Goal: Task Accomplishment & Management: Manage account settings

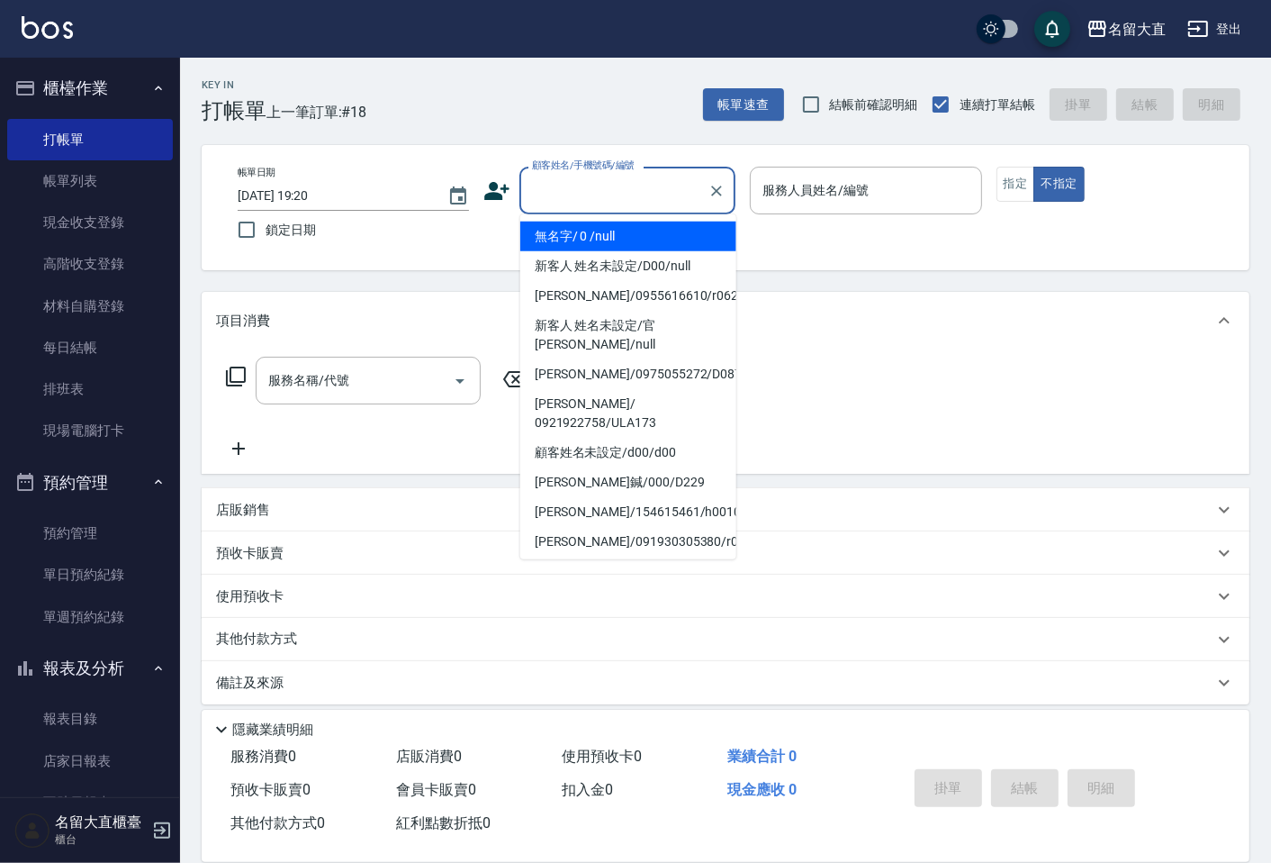
click at [610, 186] on input "顧客姓名/手機號碼/編號" at bounding box center [614, 191] width 173 height 32
click at [623, 227] on li "無名字/ 0 /null" at bounding box center [628, 236] width 216 height 30
type input "無名字/ 0 /null"
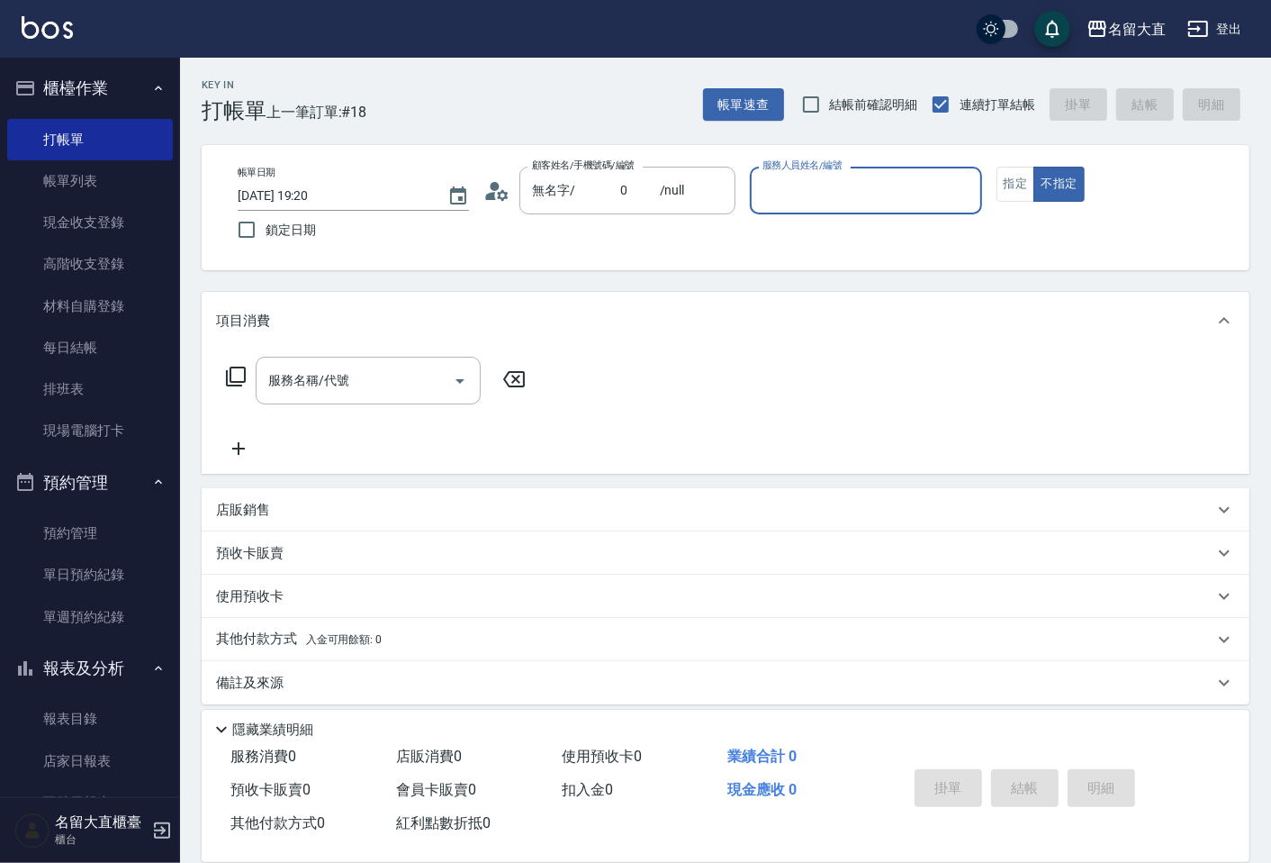
click at [877, 196] on input "服務人員姓名/編號" at bounding box center [865, 191] width 215 height 32
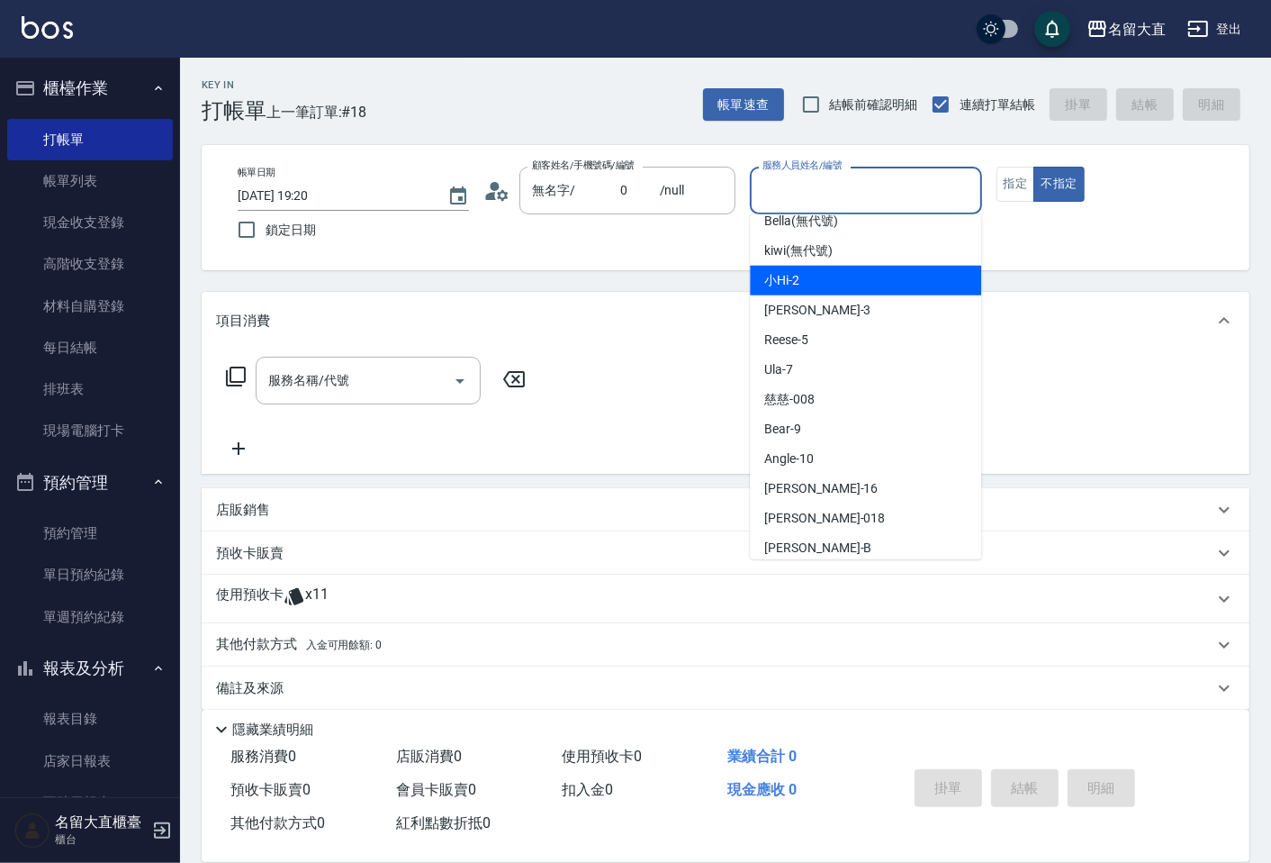
scroll to position [200, 0]
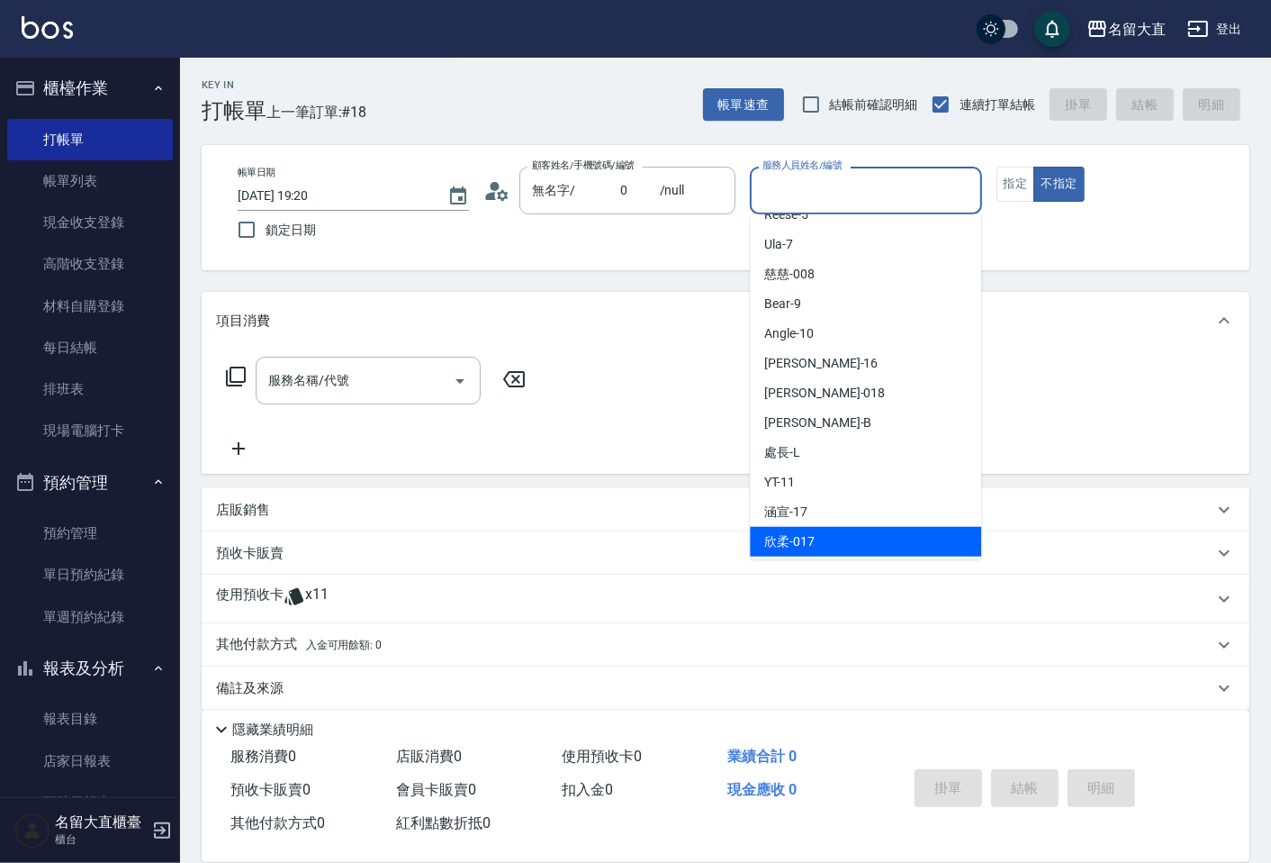
click at [847, 543] on div "欣柔 -017" at bounding box center [865, 542] width 231 height 30
type input "欣柔-017"
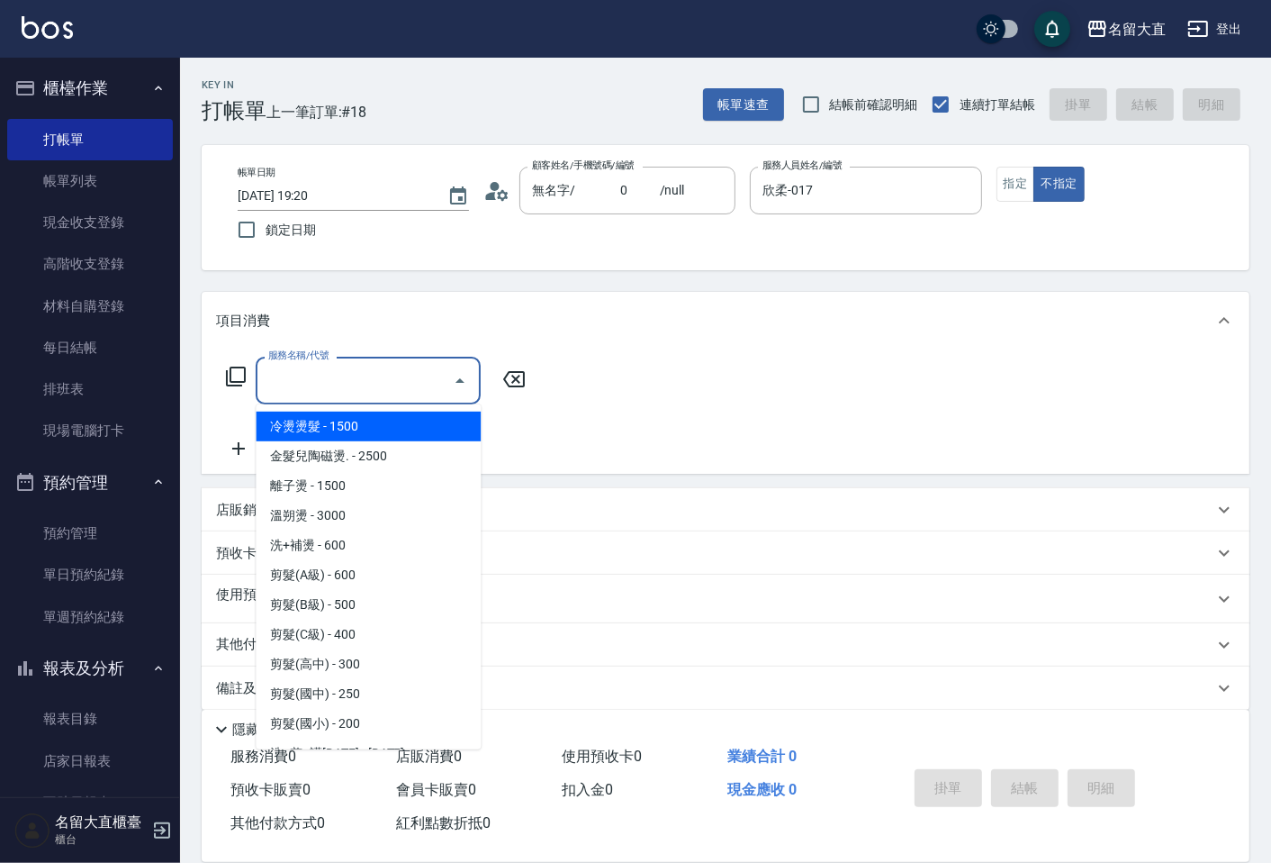
click at [349, 379] on input "服務名稱/代號" at bounding box center [355, 381] width 182 height 32
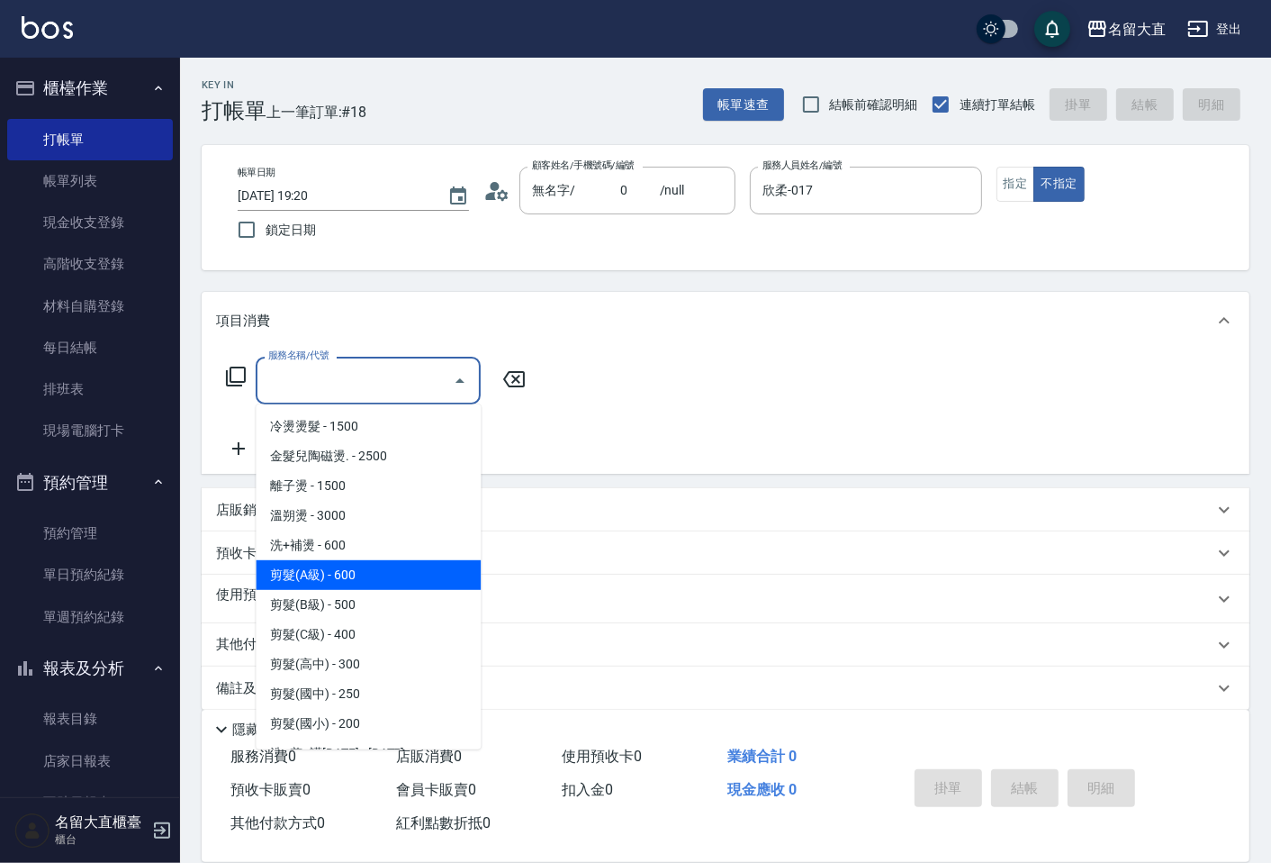
click at [366, 587] on span "剪髮(A級) - 600" at bounding box center [368, 575] width 225 height 30
type input "剪髮(A級)(301)"
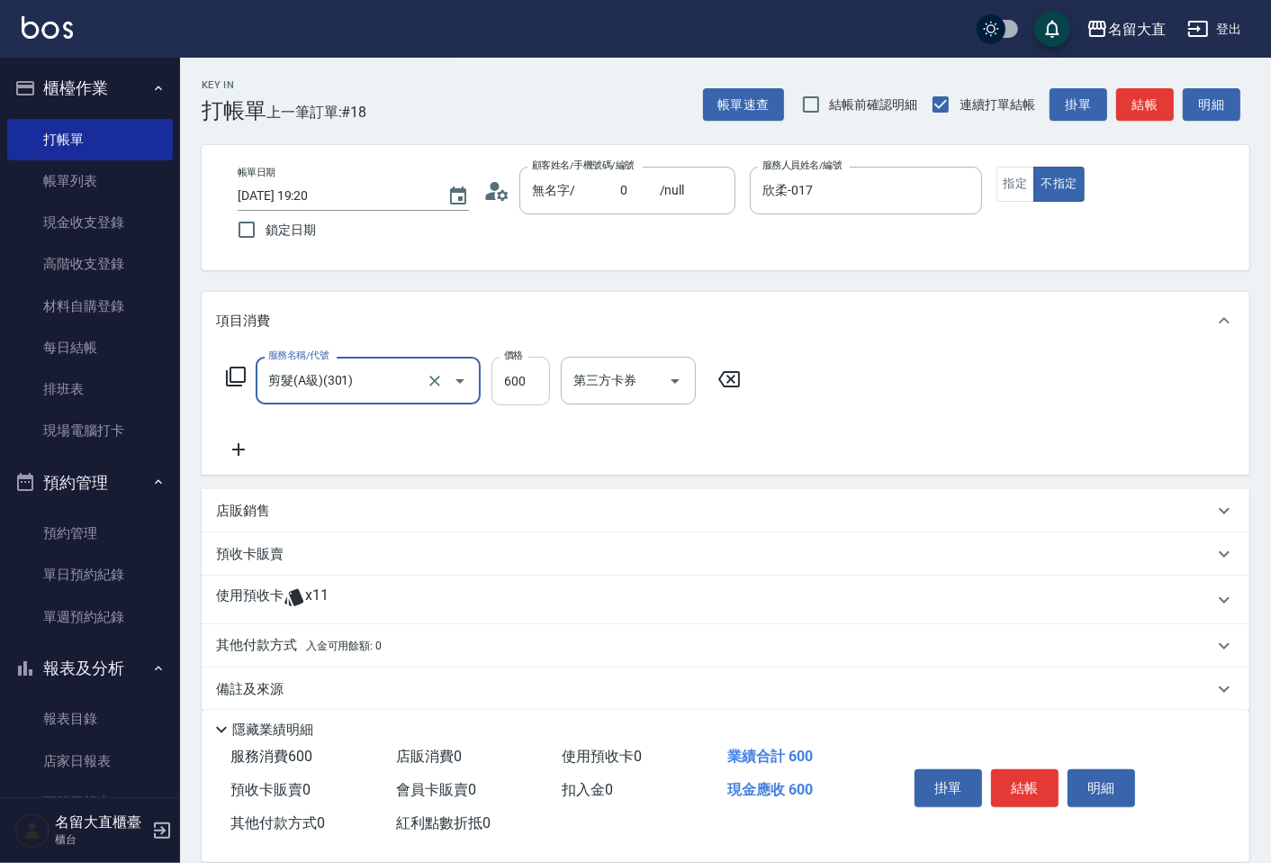
click at [543, 374] on input "600" at bounding box center [521, 381] width 59 height 49
type input "0"
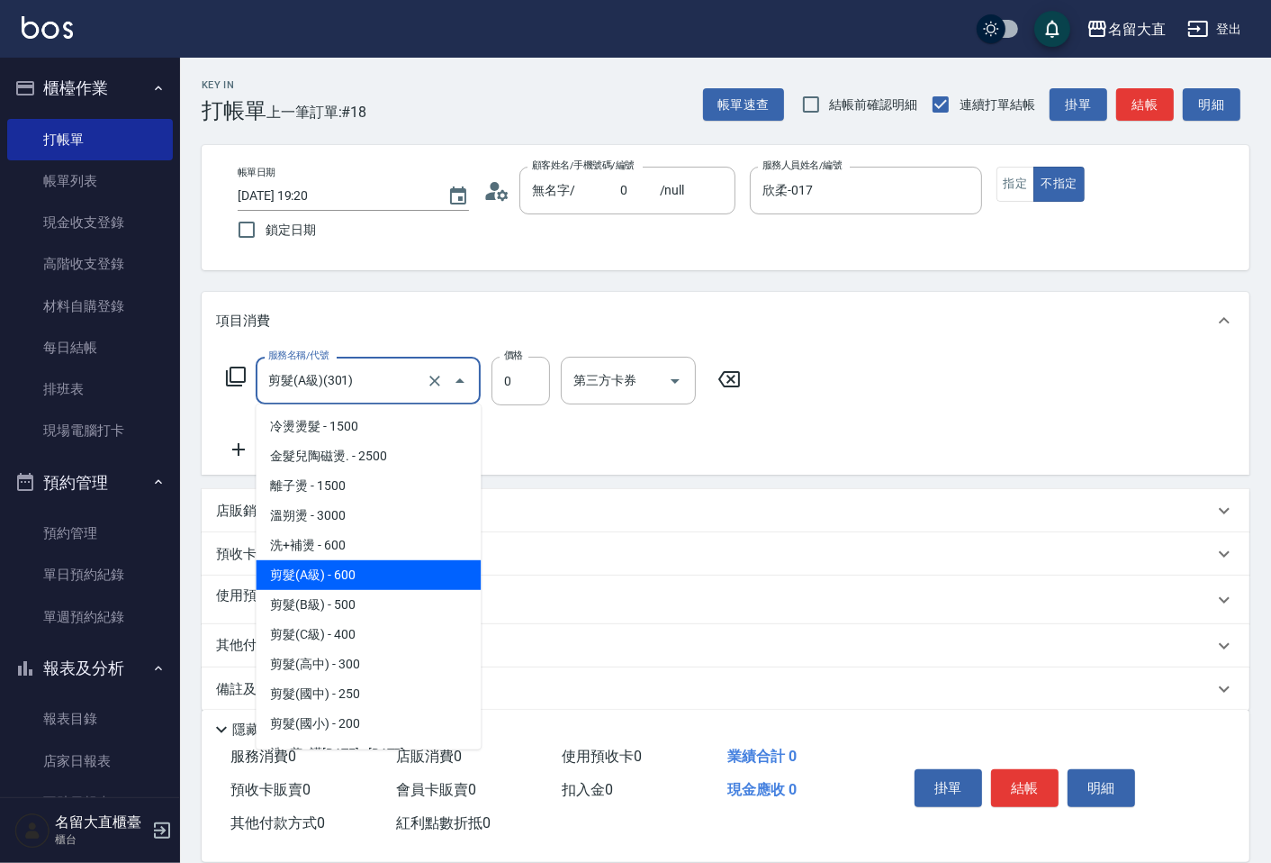
click at [399, 369] on input "剪髮(A級)(301)" at bounding box center [343, 381] width 158 height 32
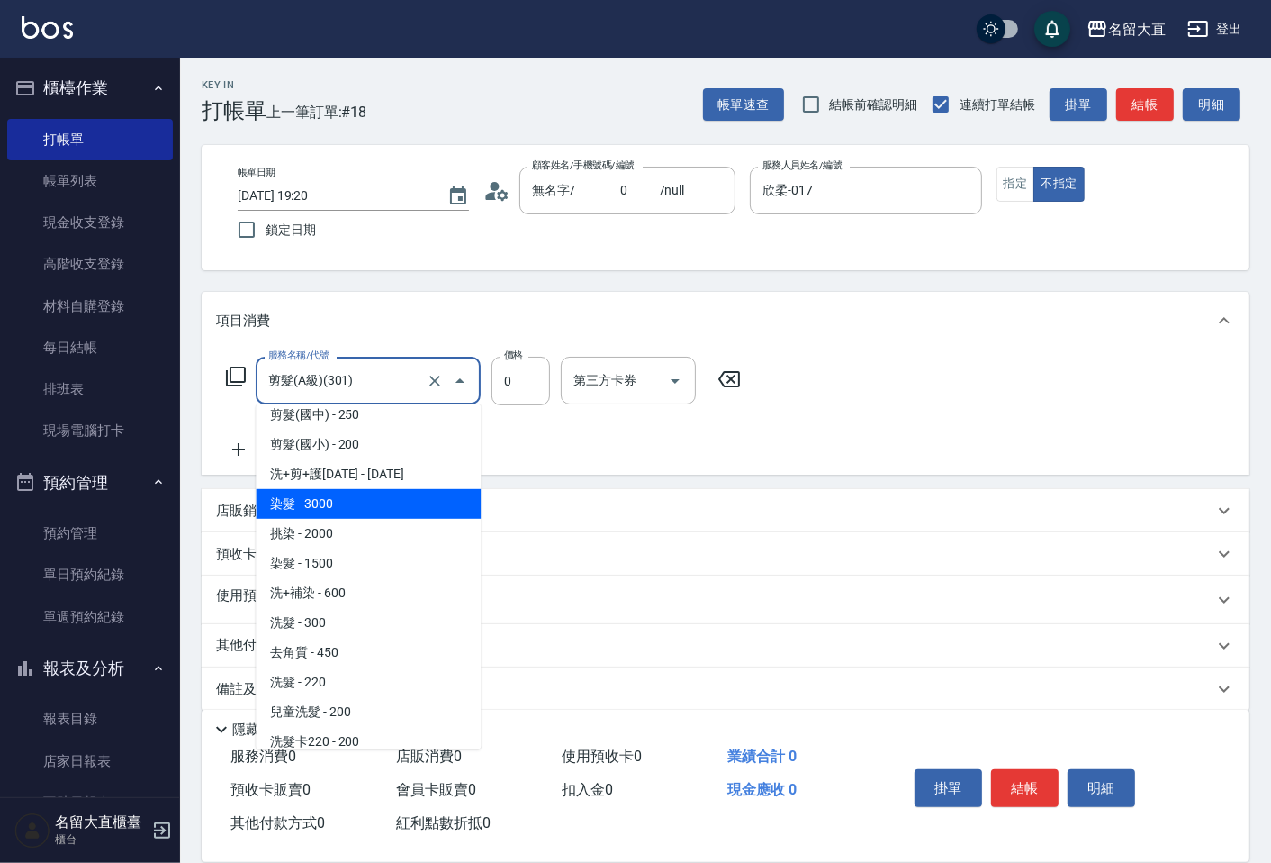
scroll to position [400, 0]
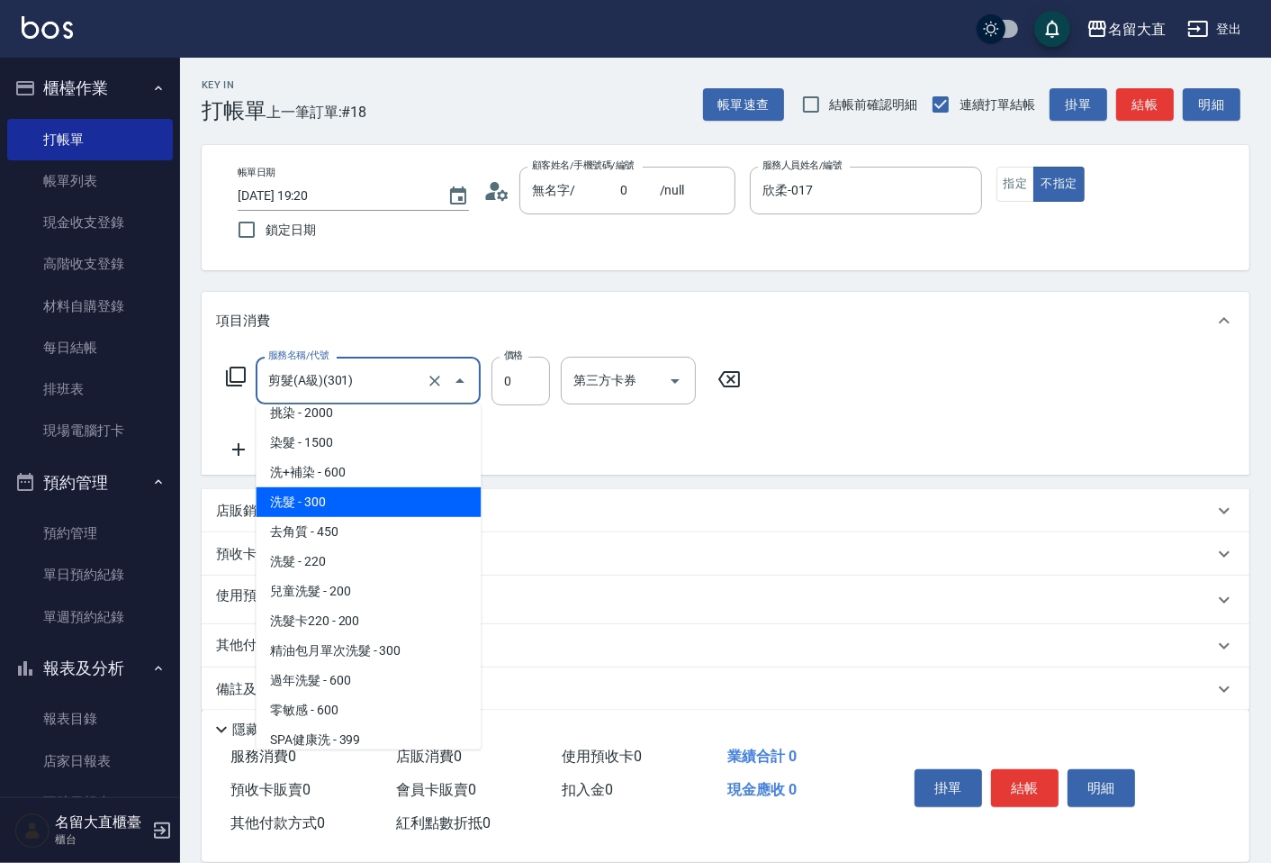
click at [371, 487] on span "洗髮 - 300" at bounding box center [368, 502] width 225 height 30
type input "洗髮(500)"
type input "300"
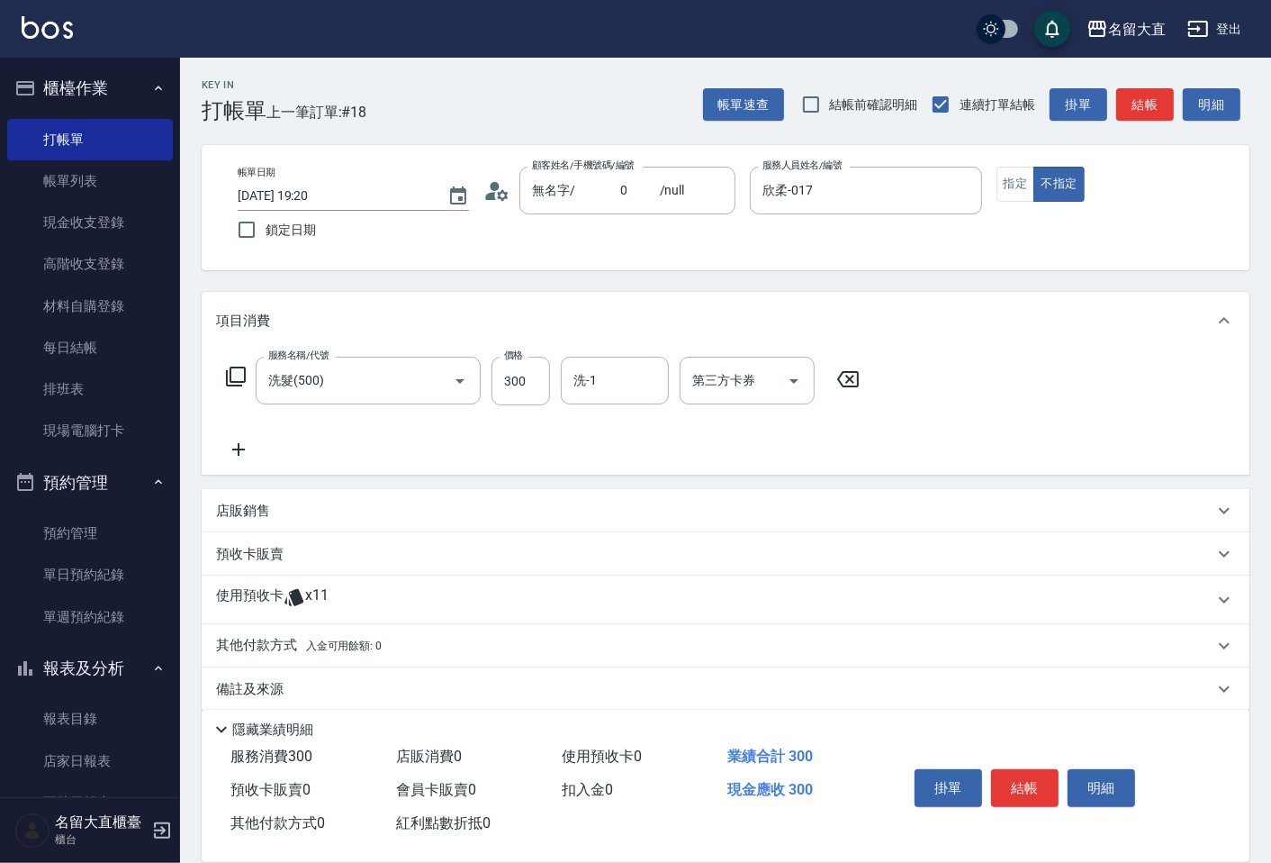
click at [225, 445] on icon at bounding box center [238, 449] width 45 height 22
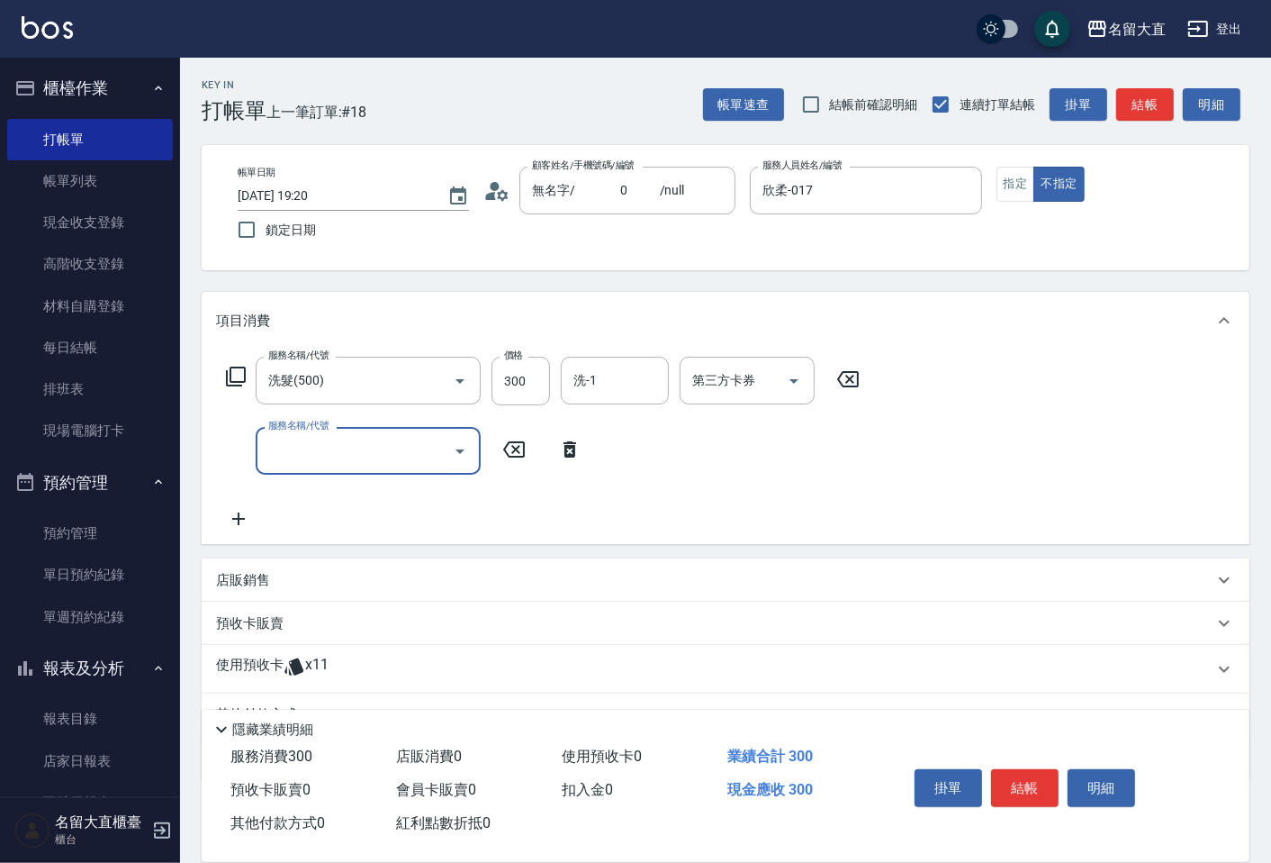
click at [282, 454] on input "服務名稱/代號" at bounding box center [355, 451] width 182 height 32
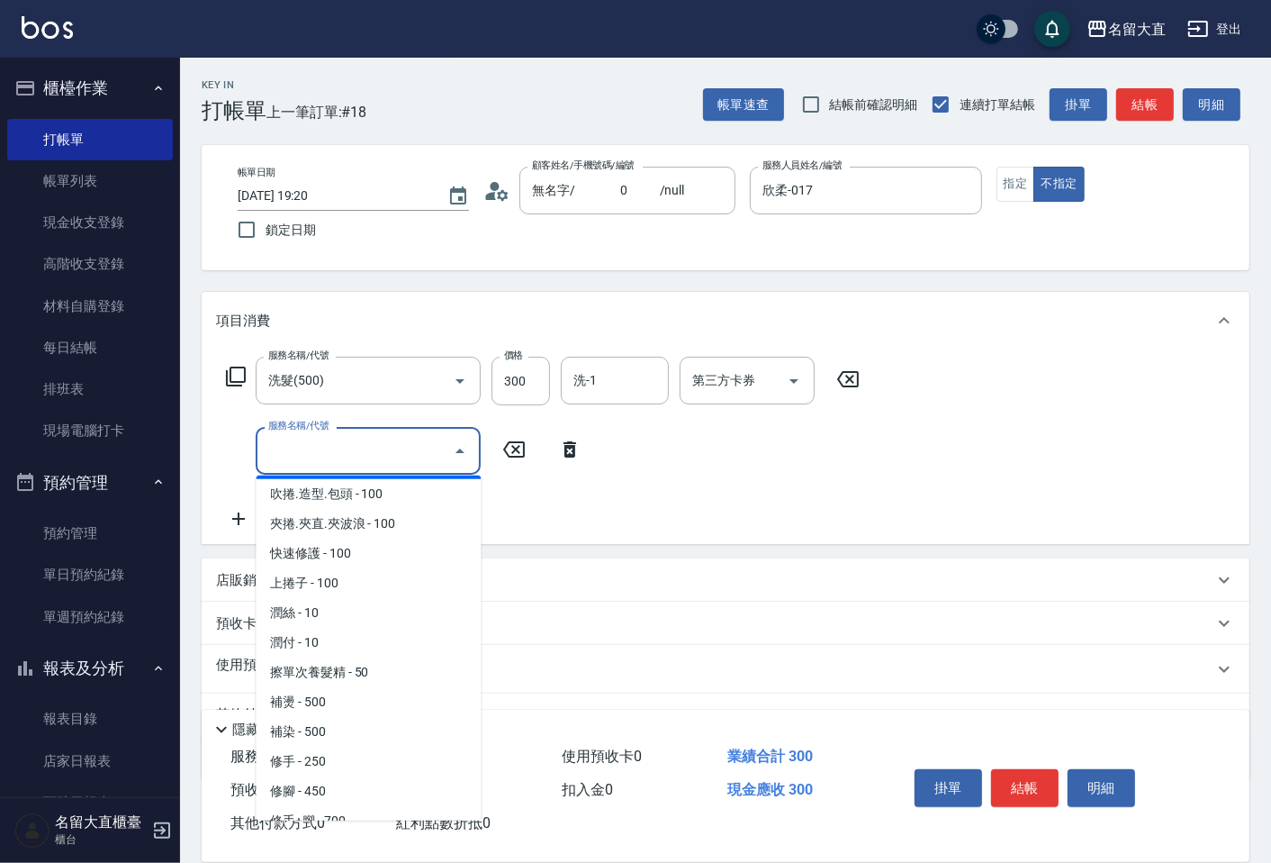
scroll to position [1600, 0]
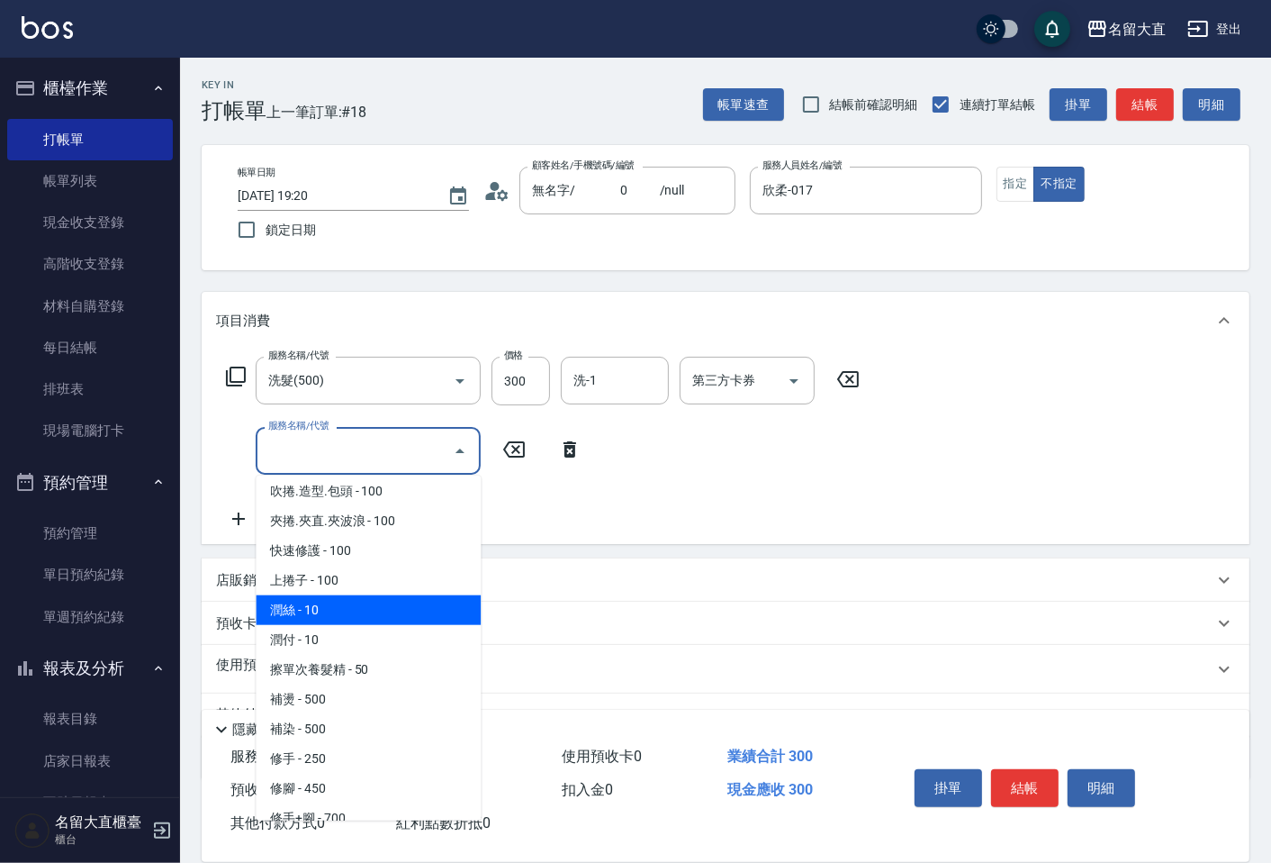
drag, startPoint x: 366, startPoint y: 590, endPoint x: 516, endPoint y: 489, distance: 180.3
click at [366, 595] on span "潤絲 - 10" at bounding box center [368, 610] width 225 height 30
type input "潤絲(802)"
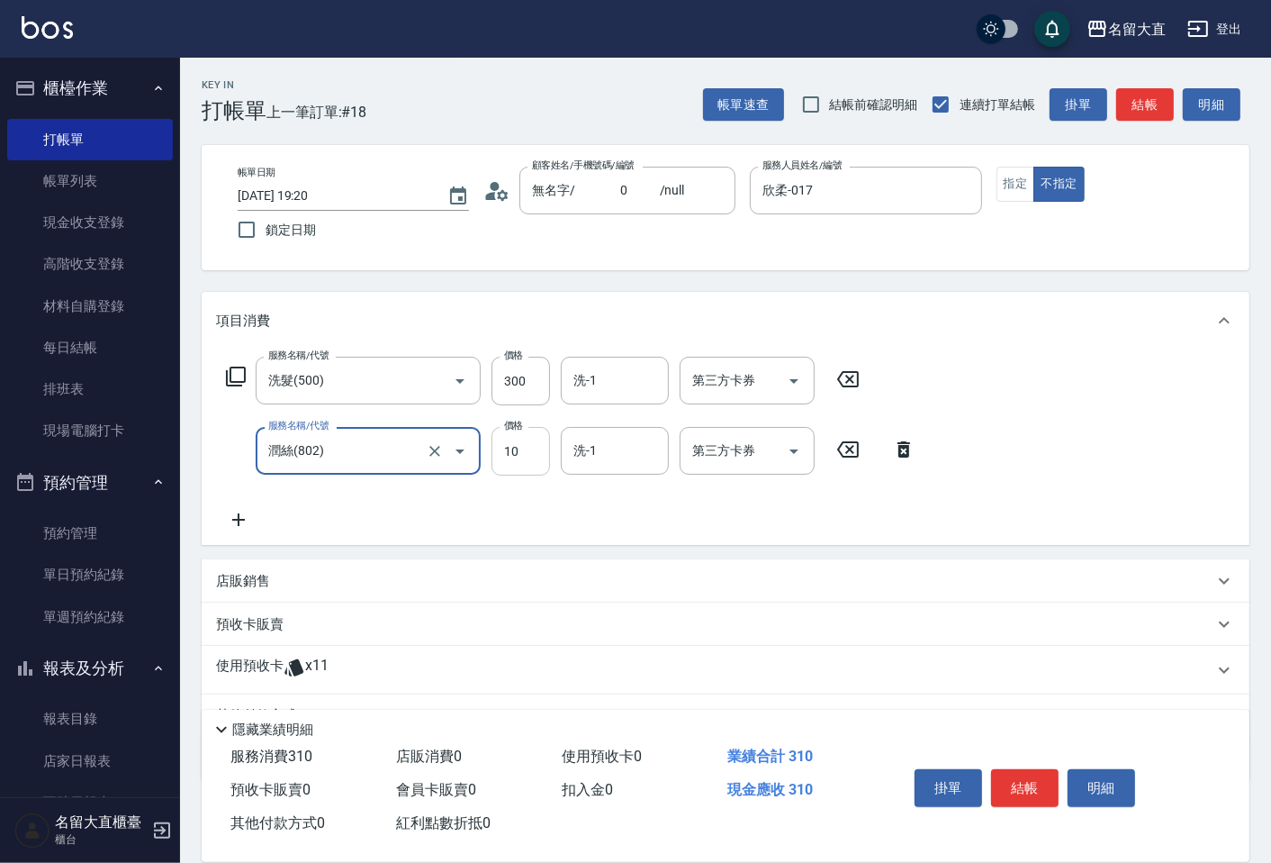
click at [523, 450] on input "10" at bounding box center [521, 451] width 59 height 49
type input "20"
click at [1011, 779] on button "結帳" at bounding box center [1025, 788] width 68 height 38
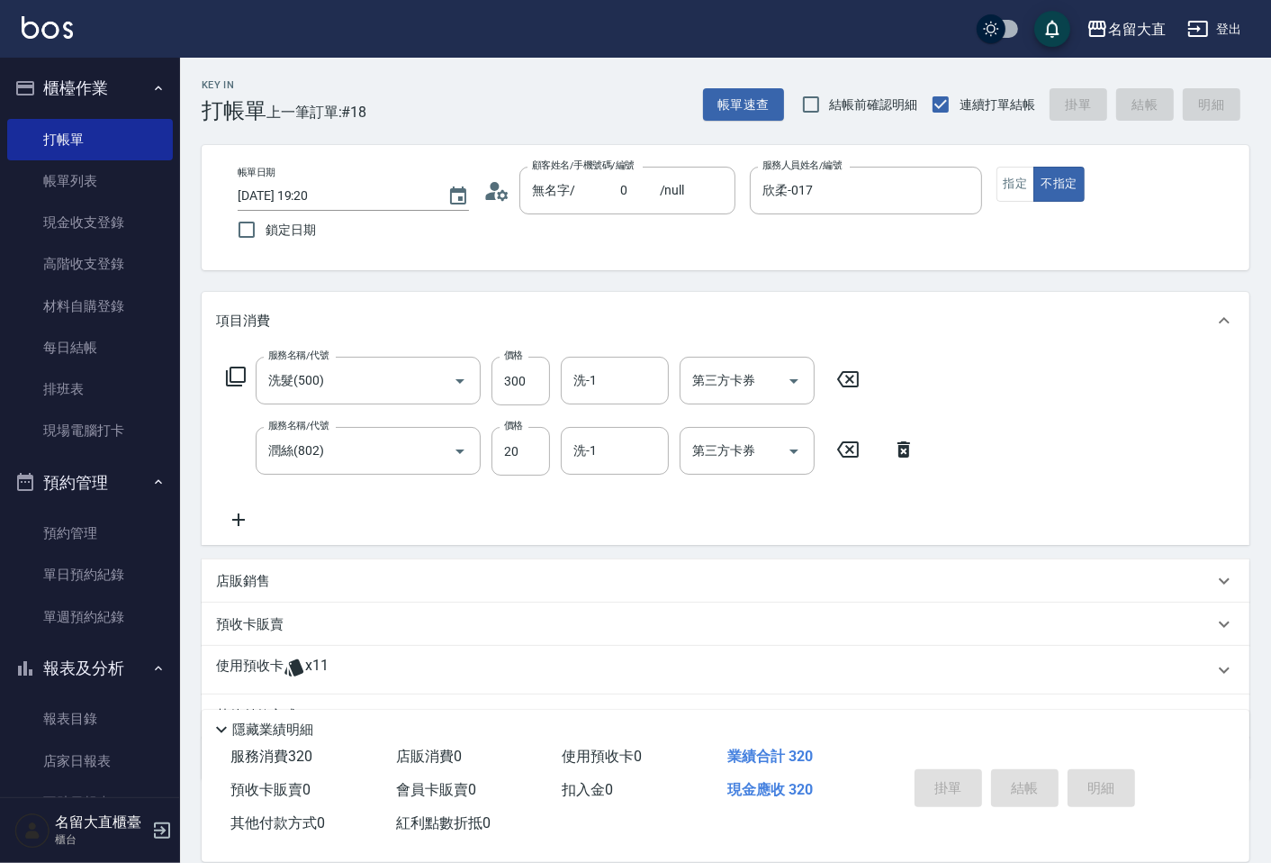
type input "2025/09/16 19:59"
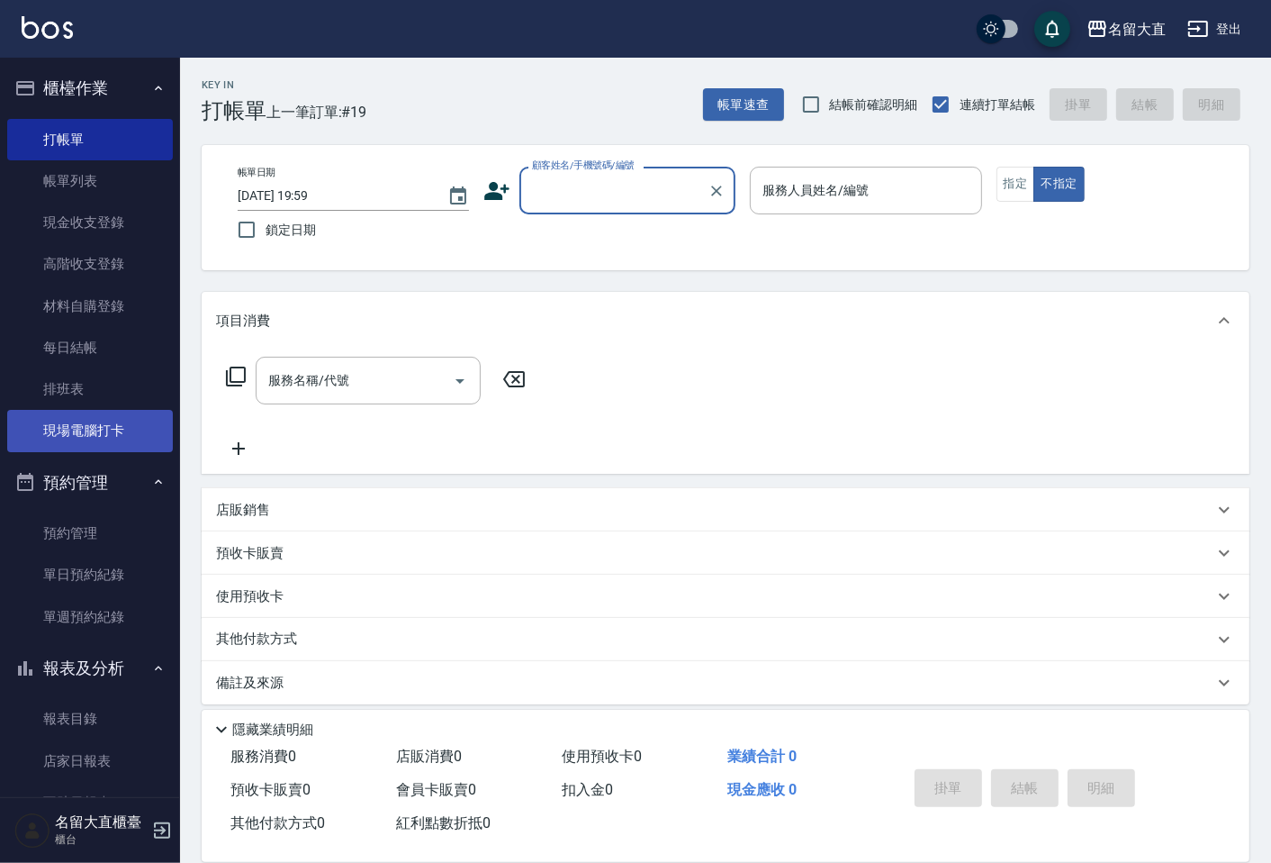
click at [115, 428] on link "現場電腦打卡" at bounding box center [90, 430] width 166 height 41
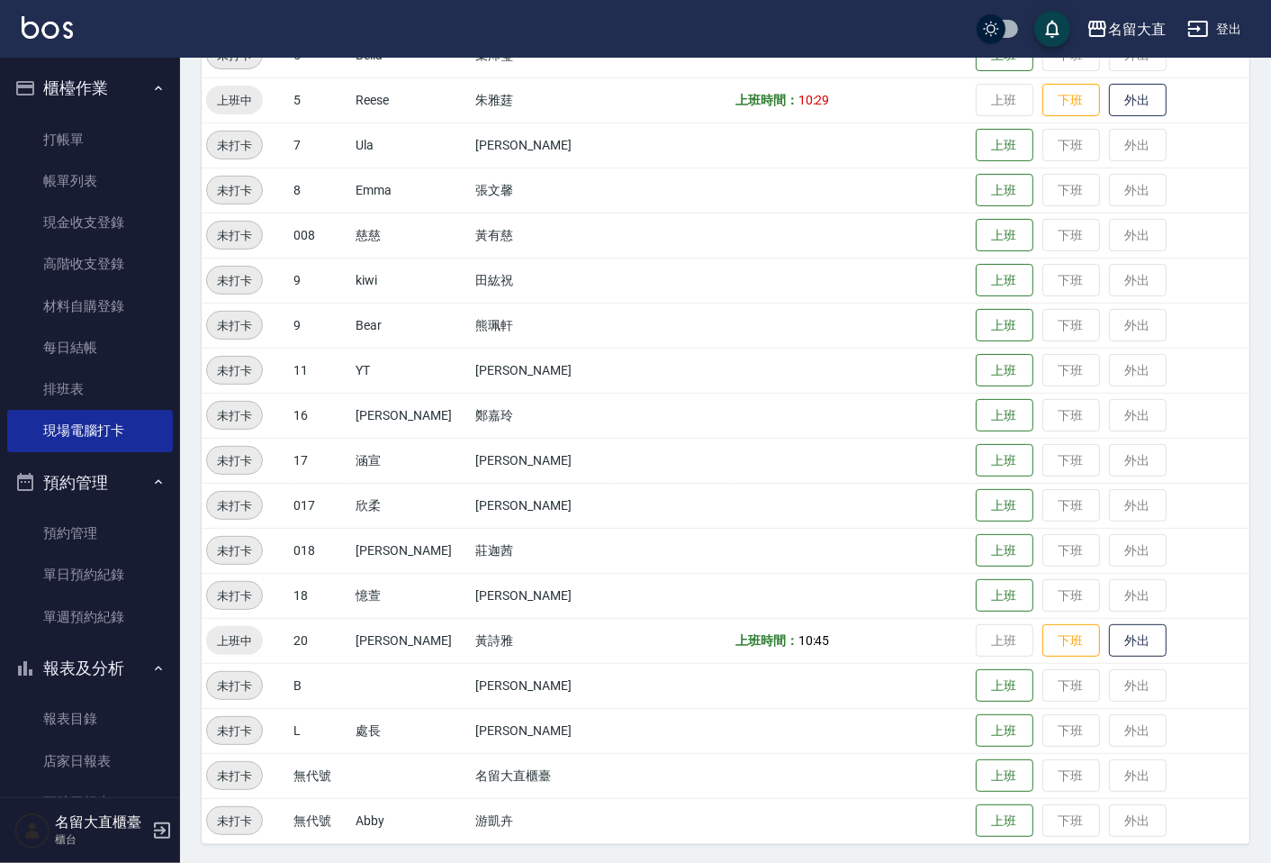
scroll to position [349, 0]
click at [1043, 100] on button "下班" at bounding box center [1072, 100] width 58 height 32
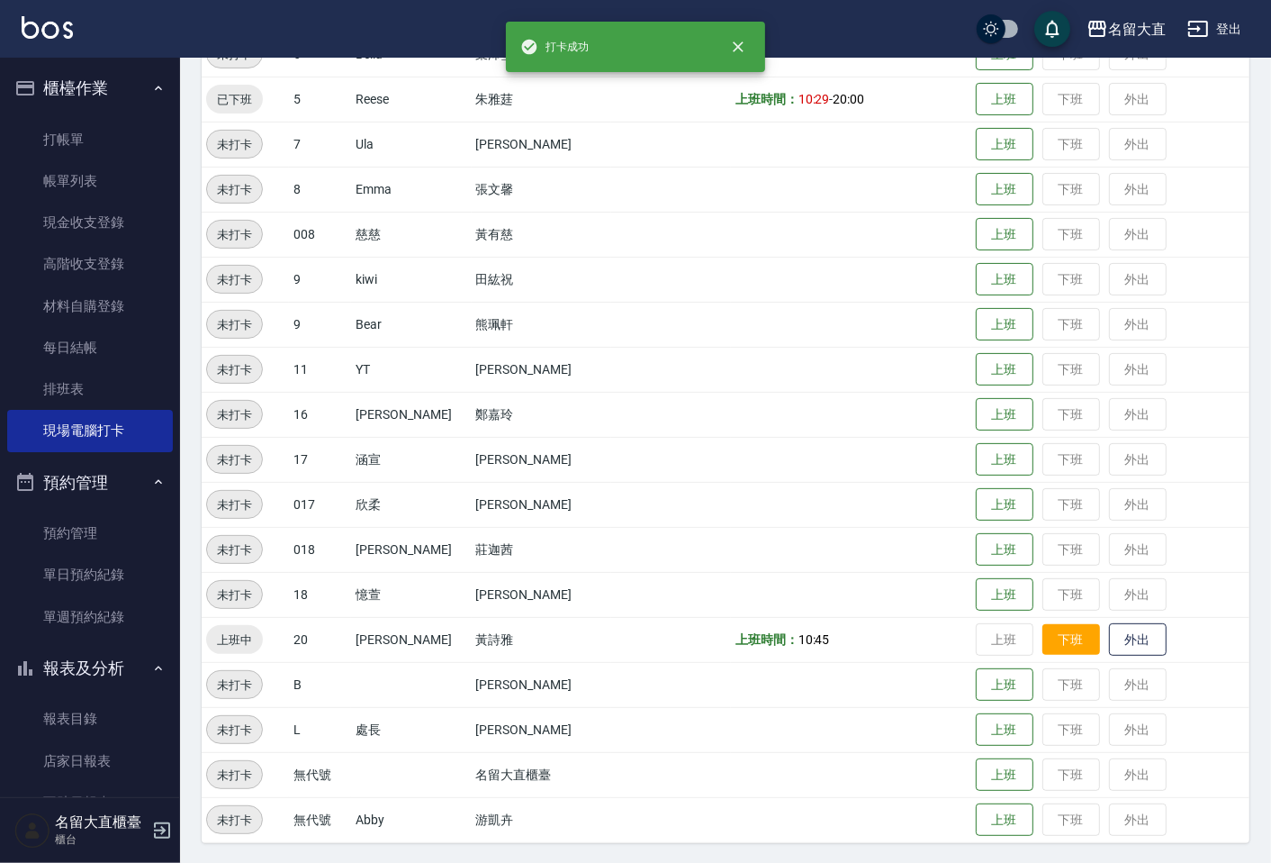
click at [1043, 632] on button "下班" at bounding box center [1072, 640] width 58 height 32
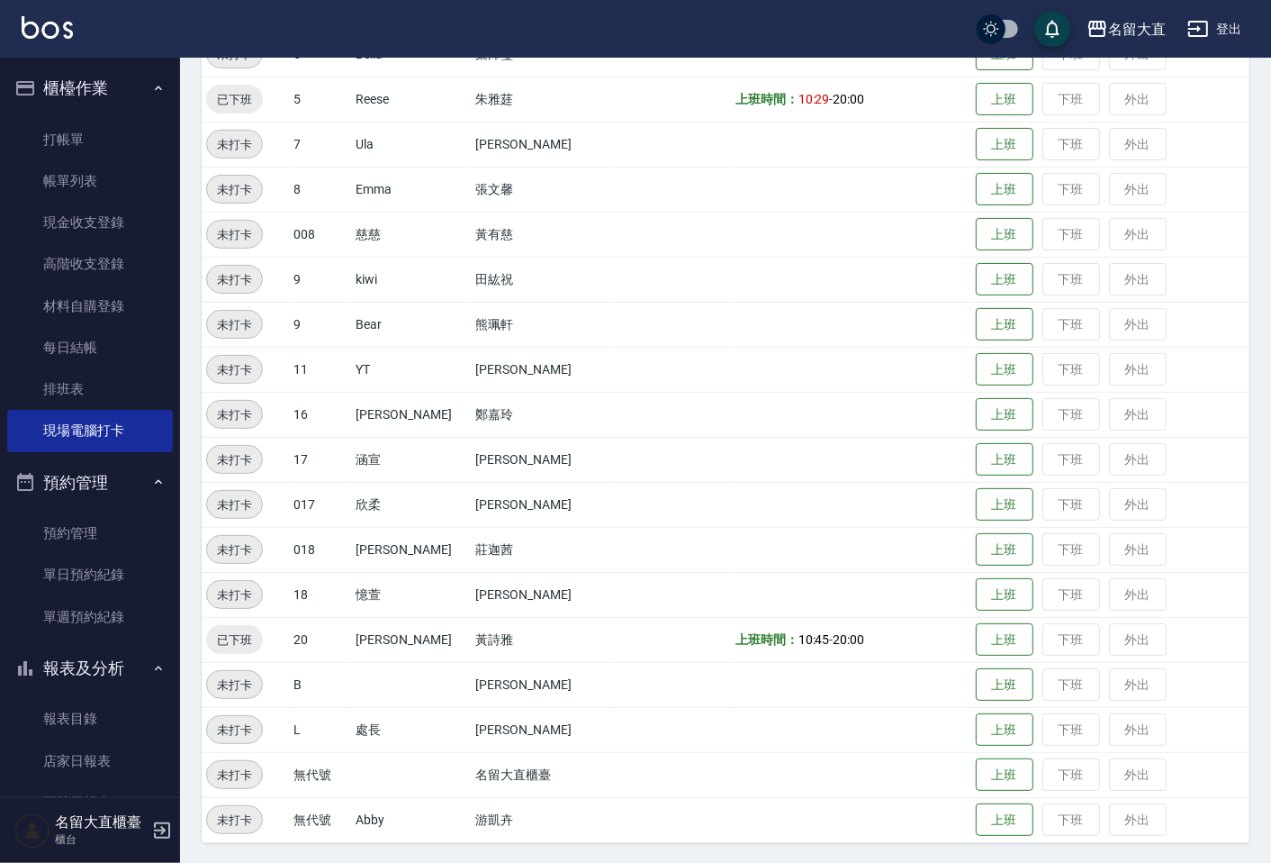
scroll to position [249, 0]
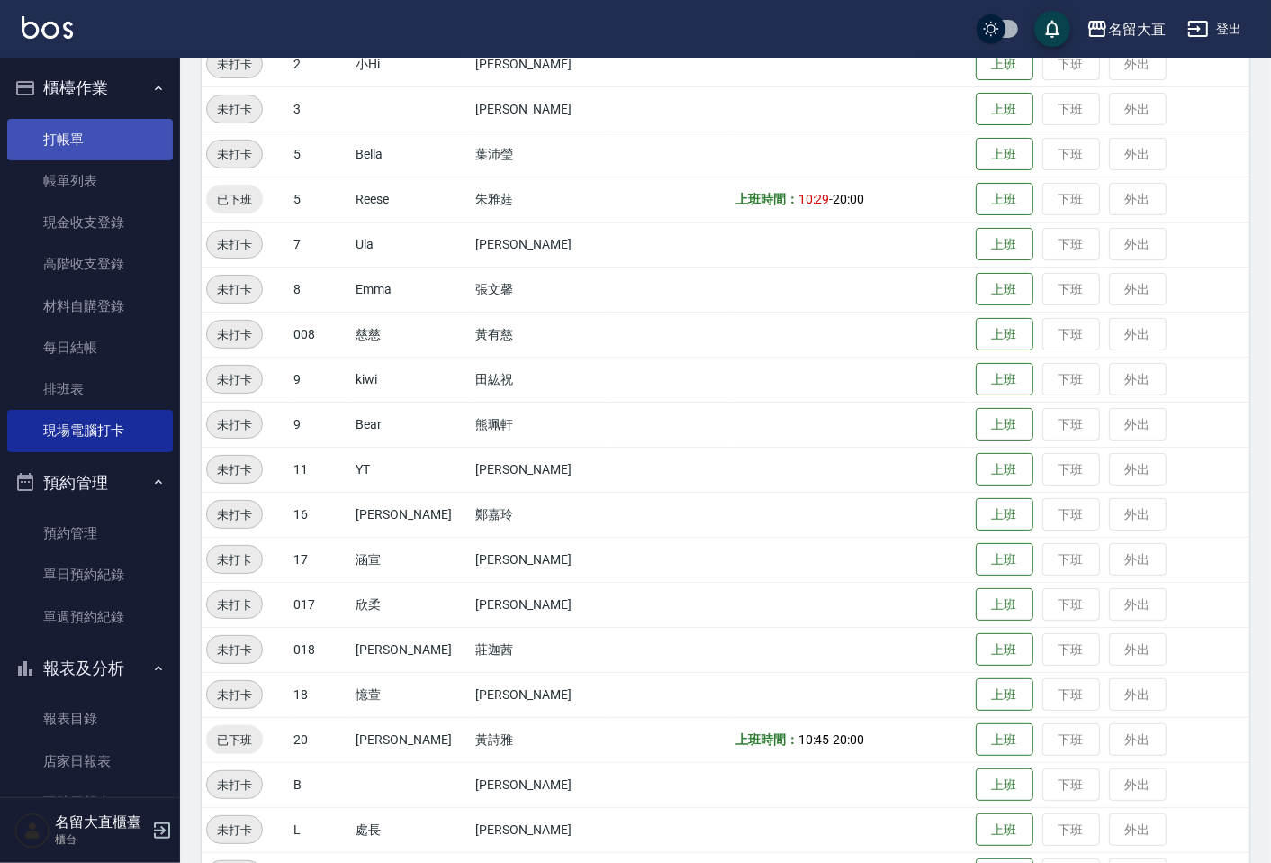
click at [66, 140] on link "打帳單" at bounding box center [90, 139] width 166 height 41
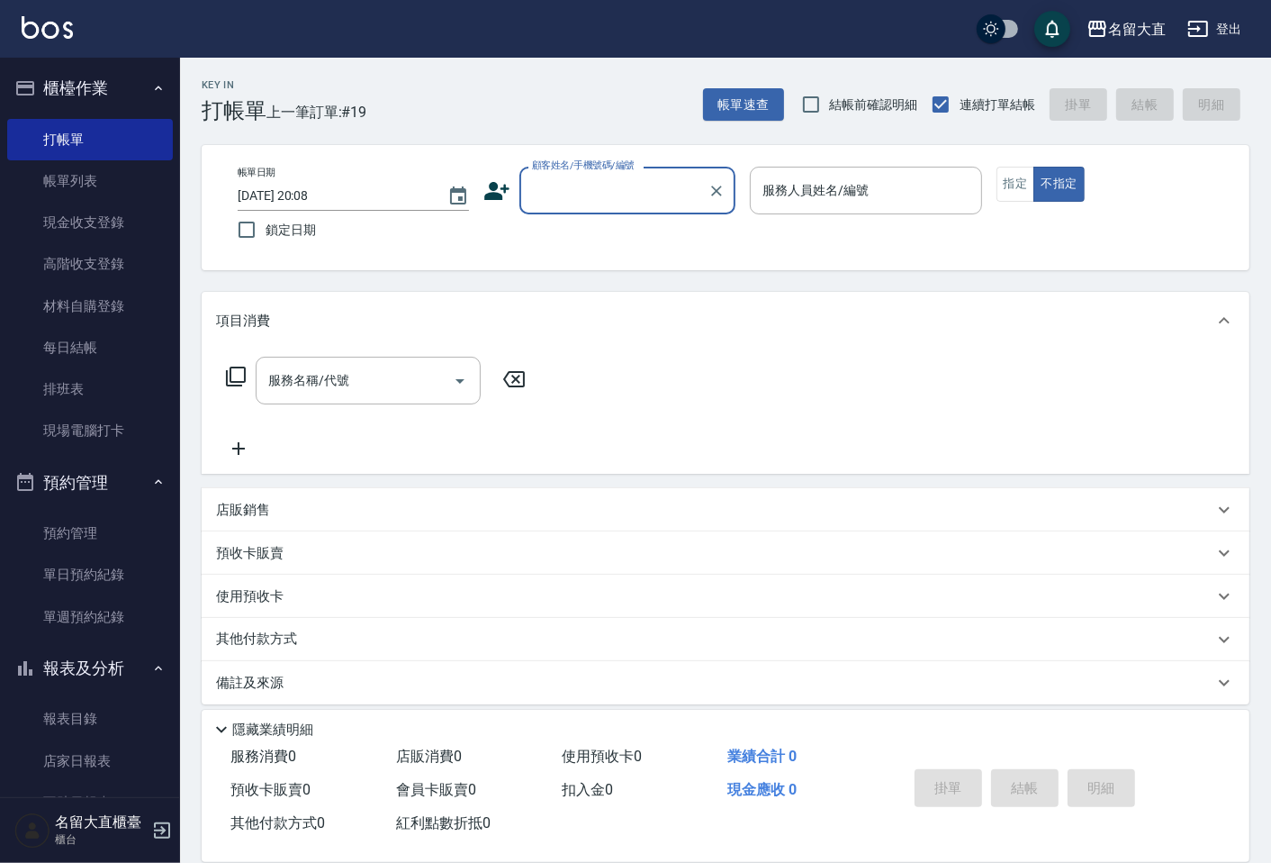
click at [662, 172] on div "顧客姓名/手機號碼/編號" at bounding box center [628, 191] width 216 height 48
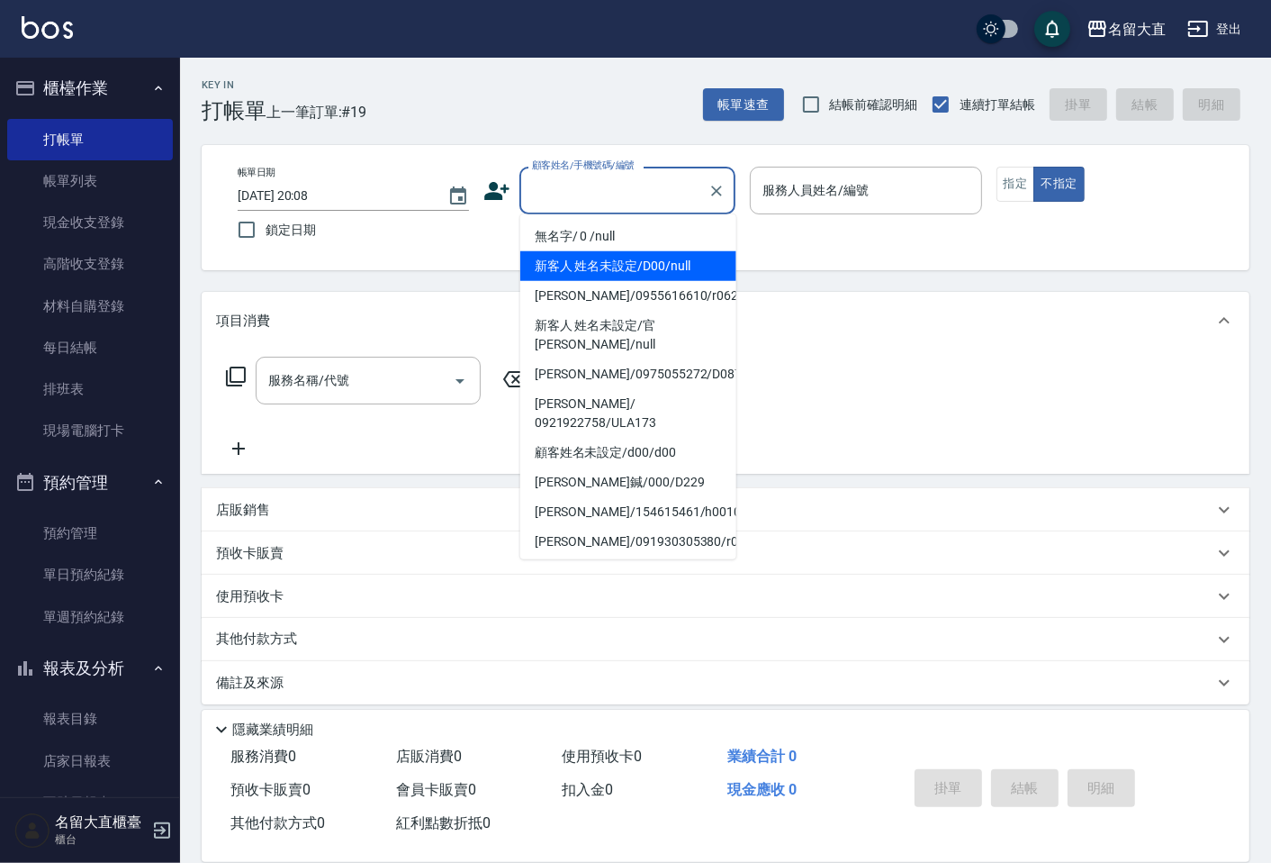
click at [579, 272] on li "新客人 姓名未設定/D00/null" at bounding box center [628, 266] width 216 height 30
type input "新客人 姓名未設定/D00/null"
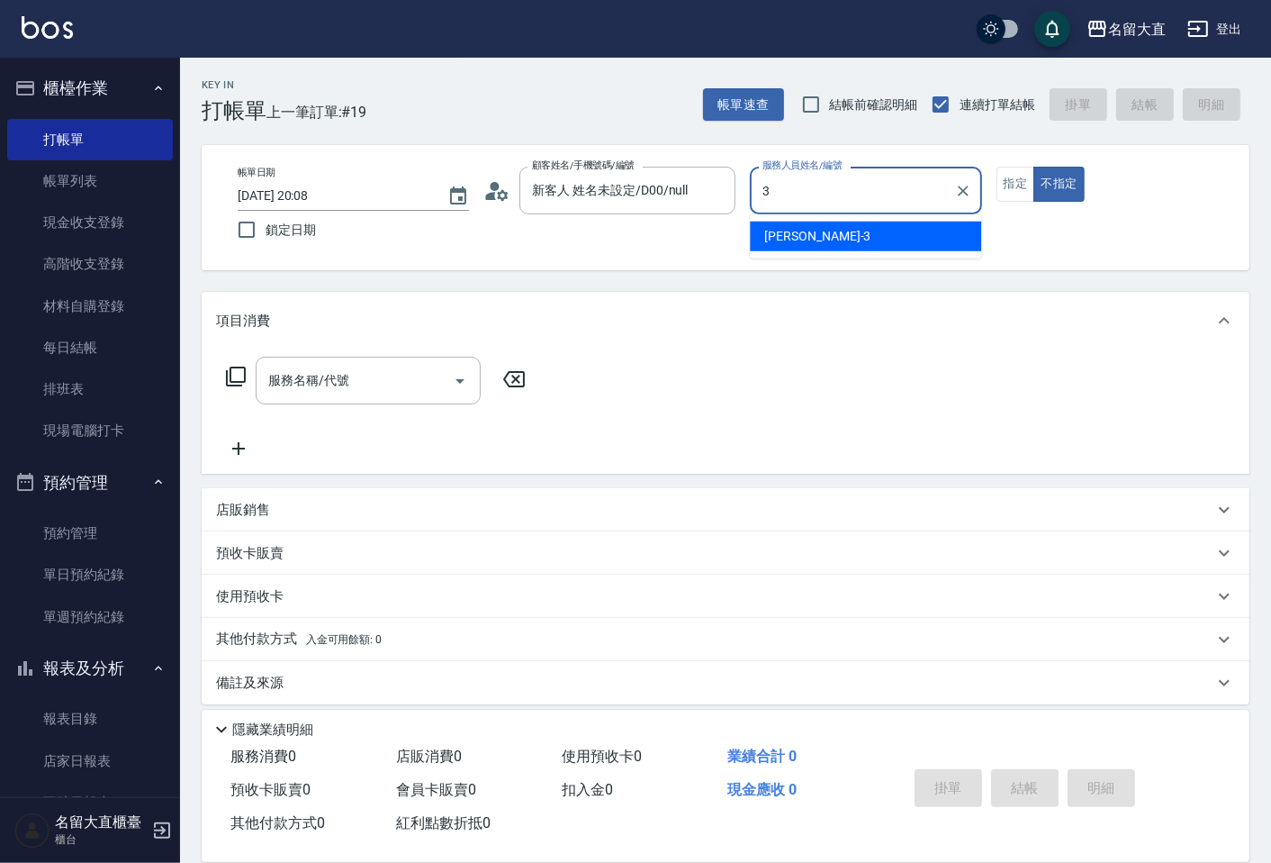
type input "郭忠翰-3"
type button "false"
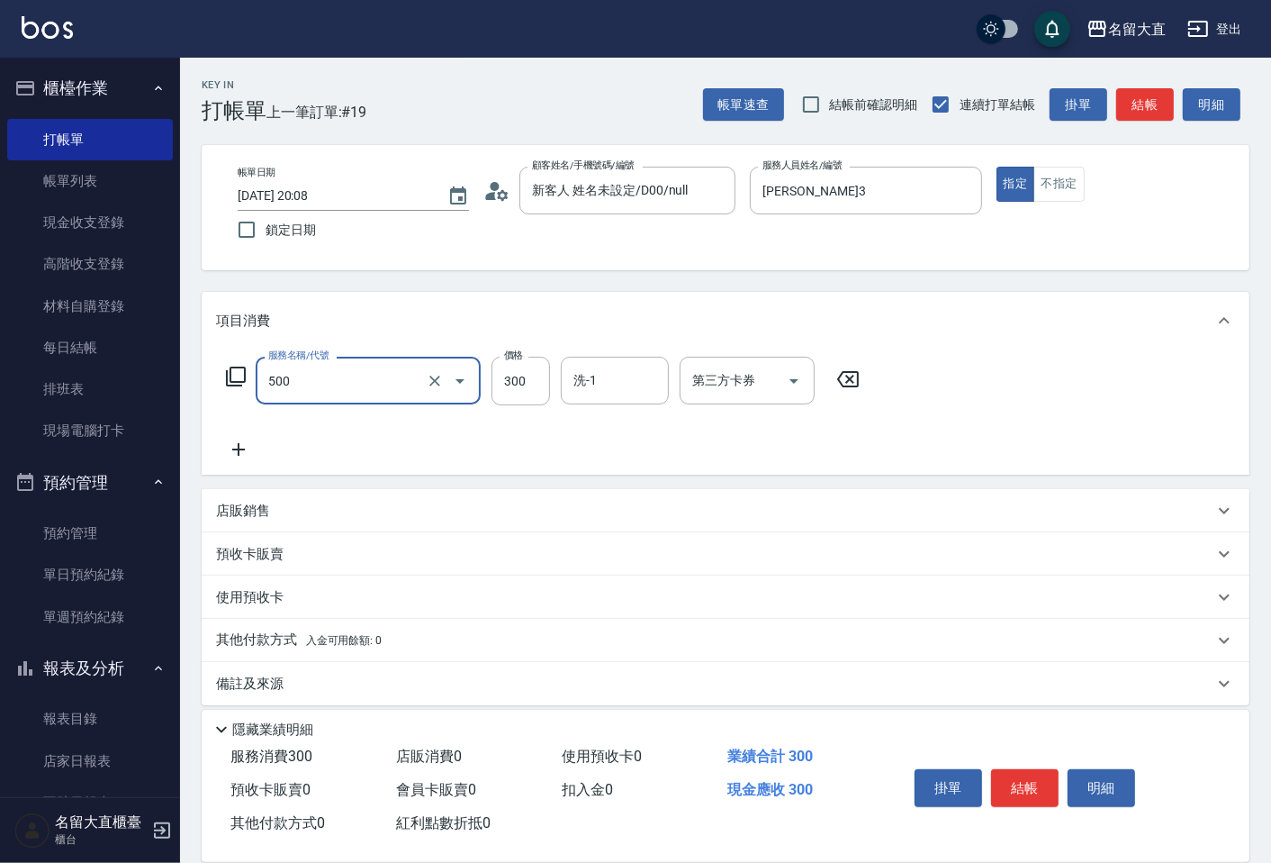
type input "洗髮(500)"
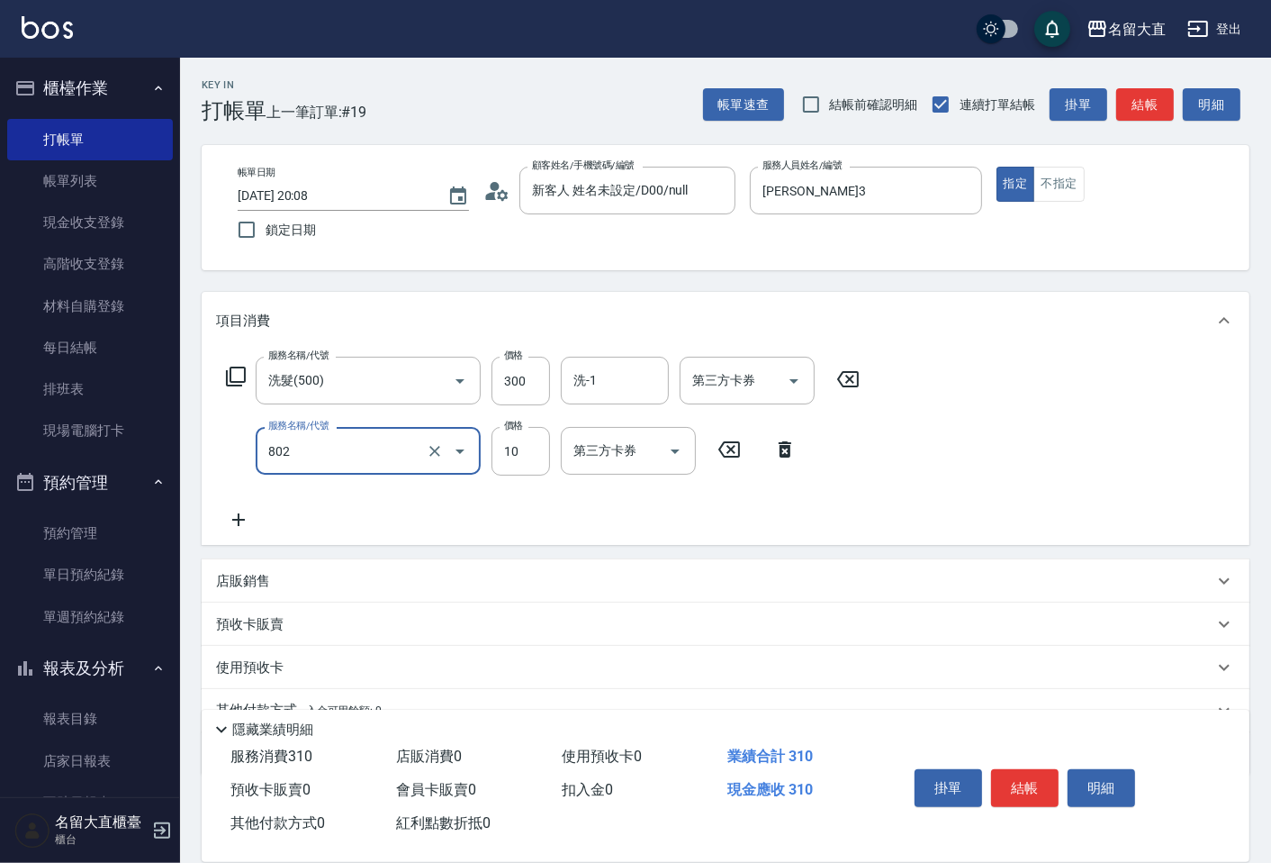
type input "潤絲(802)"
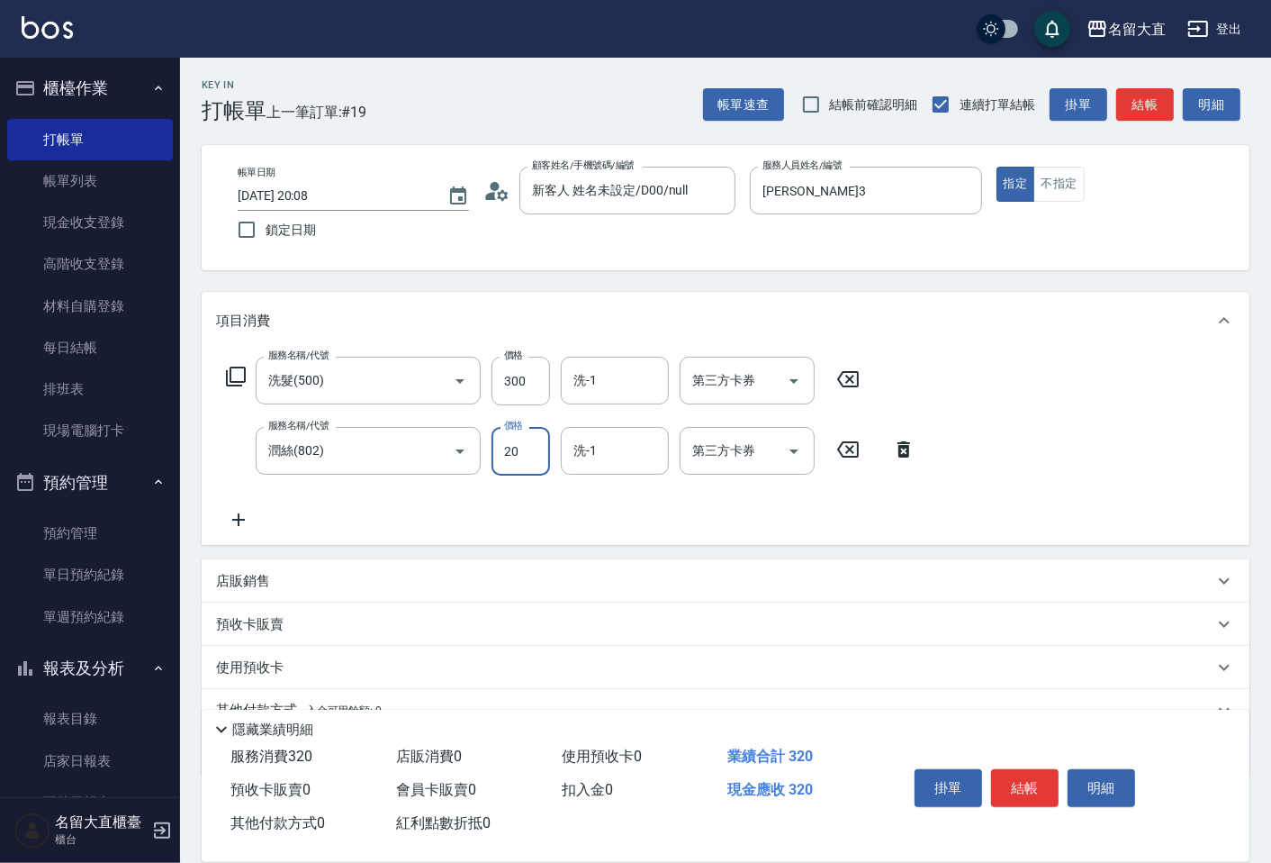
type input "20"
click at [1011, 769] on button "結帳" at bounding box center [1025, 788] width 68 height 38
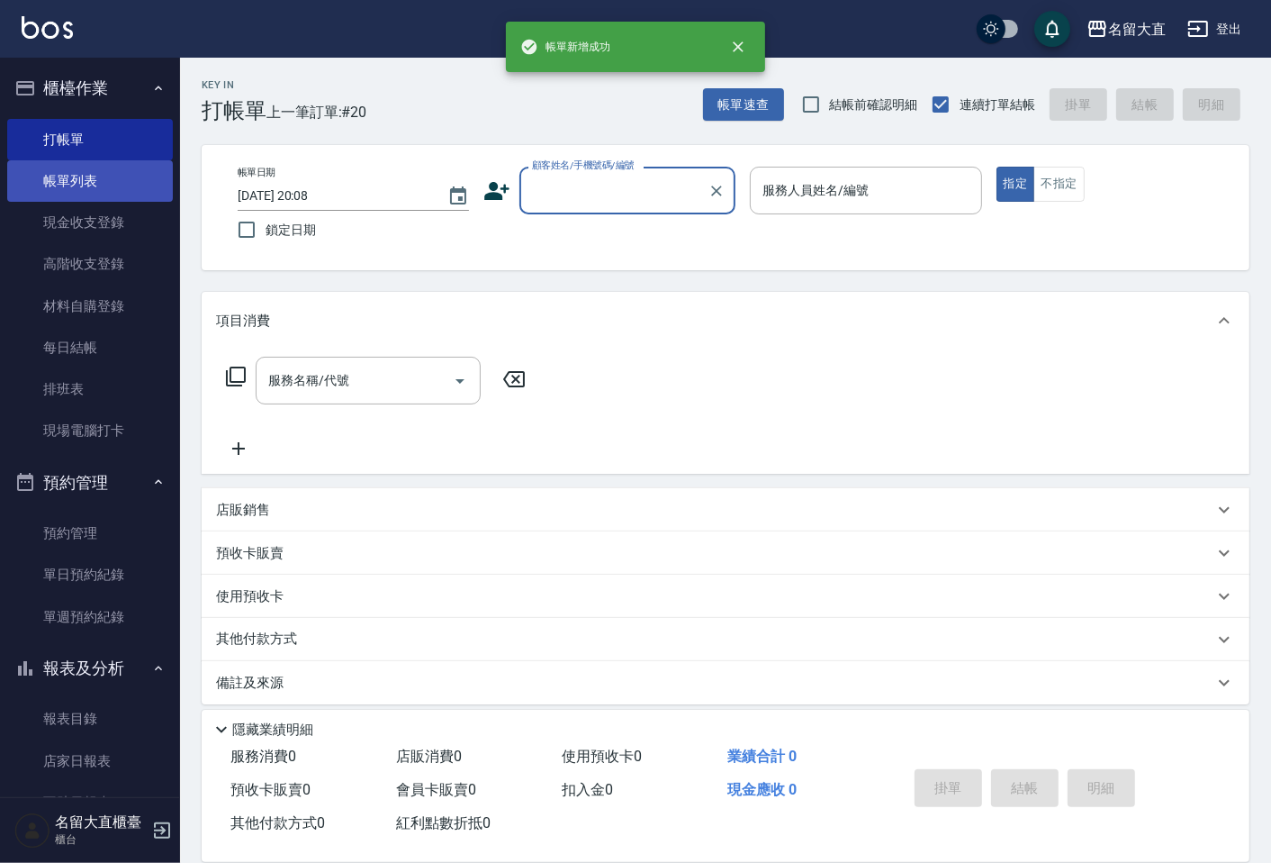
click at [45, 185] on link "帳單列表" at bounding box center [90, 180] width 166 height 41
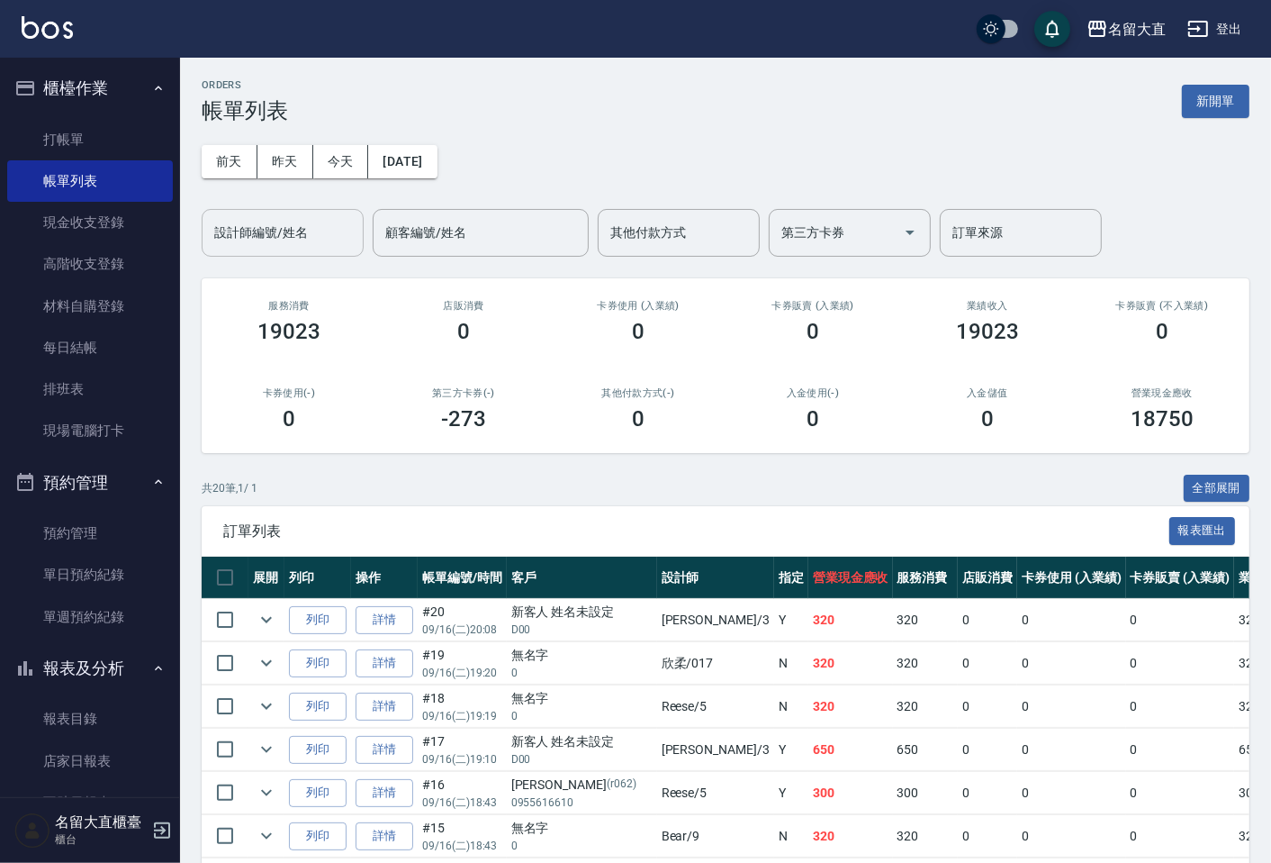
click at [255, 238] on input "設計師編號/姓名" at bounding box center [283, 233] width 146 height 32
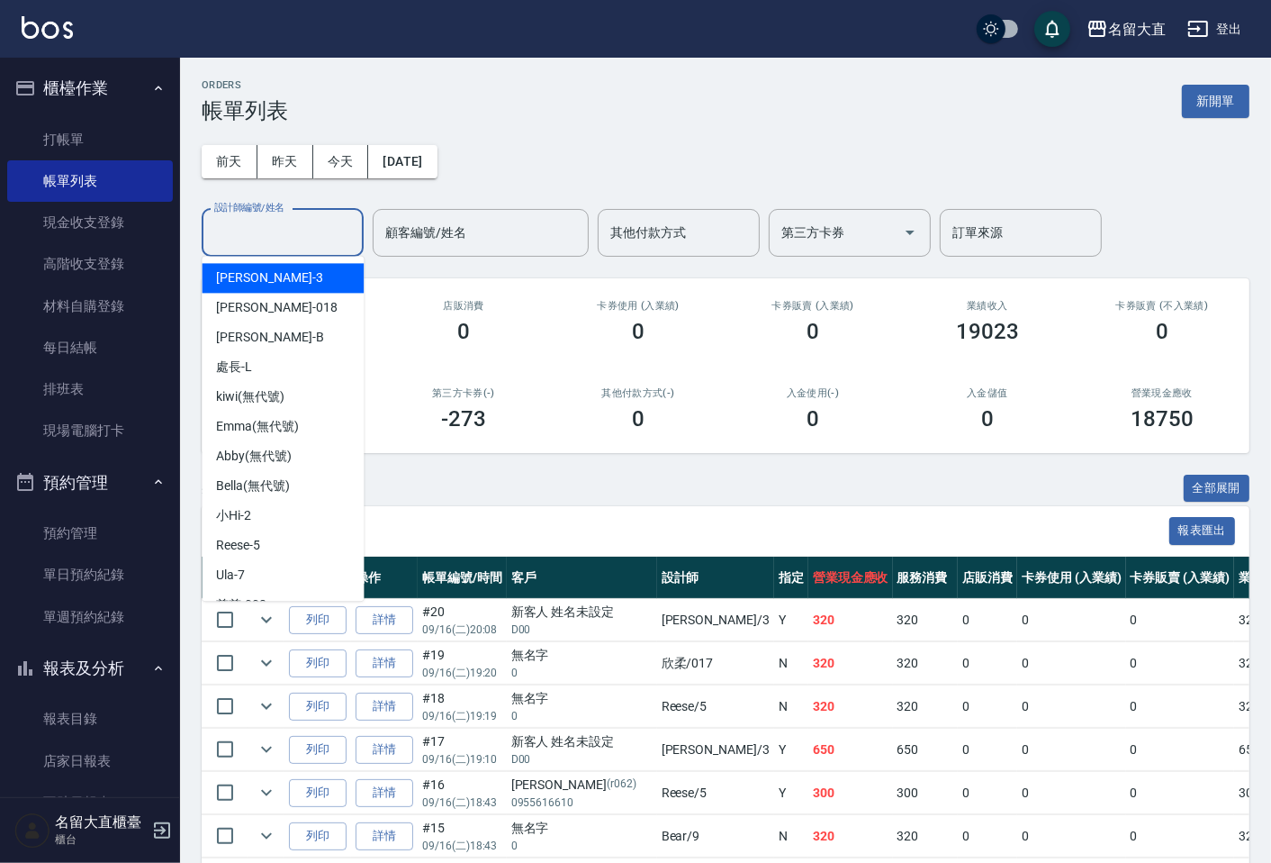
click at [240, 288] on div "郭忠翰 -3" at bounding box center [283, 278] width 162 height 30
type input "郭忠翰-3"
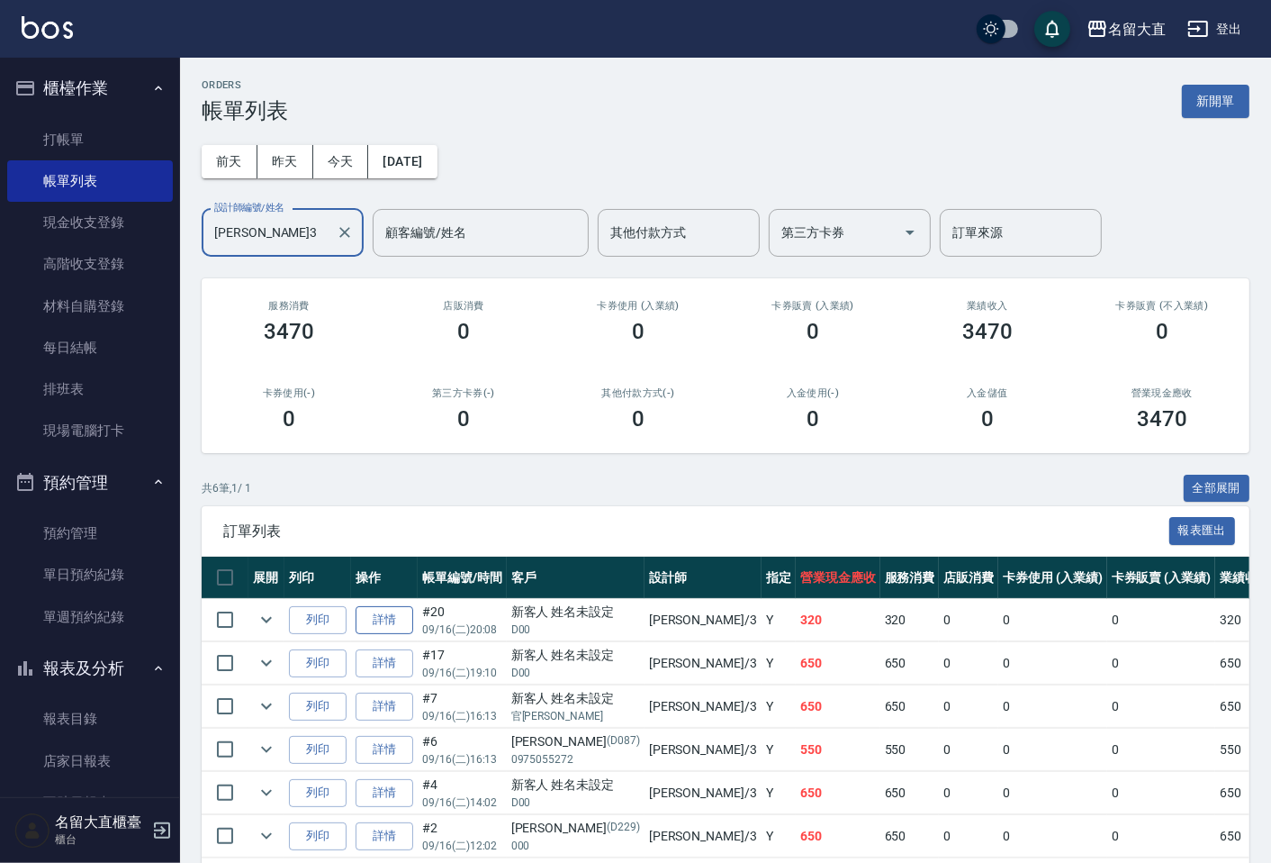
click at [376, 612] on link "詳情" at bounding box center [385, 620] width 58 height 28
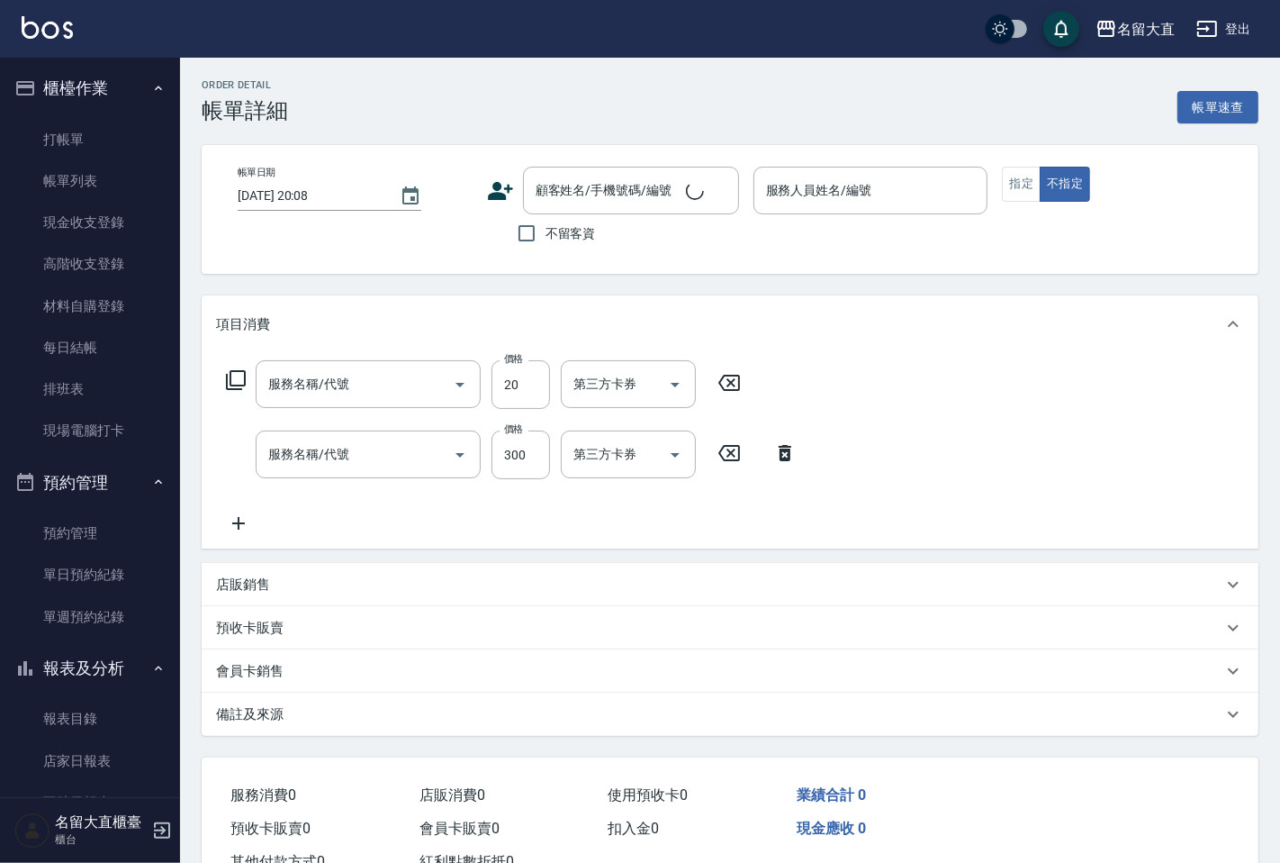
type input "郭忠翰-3"
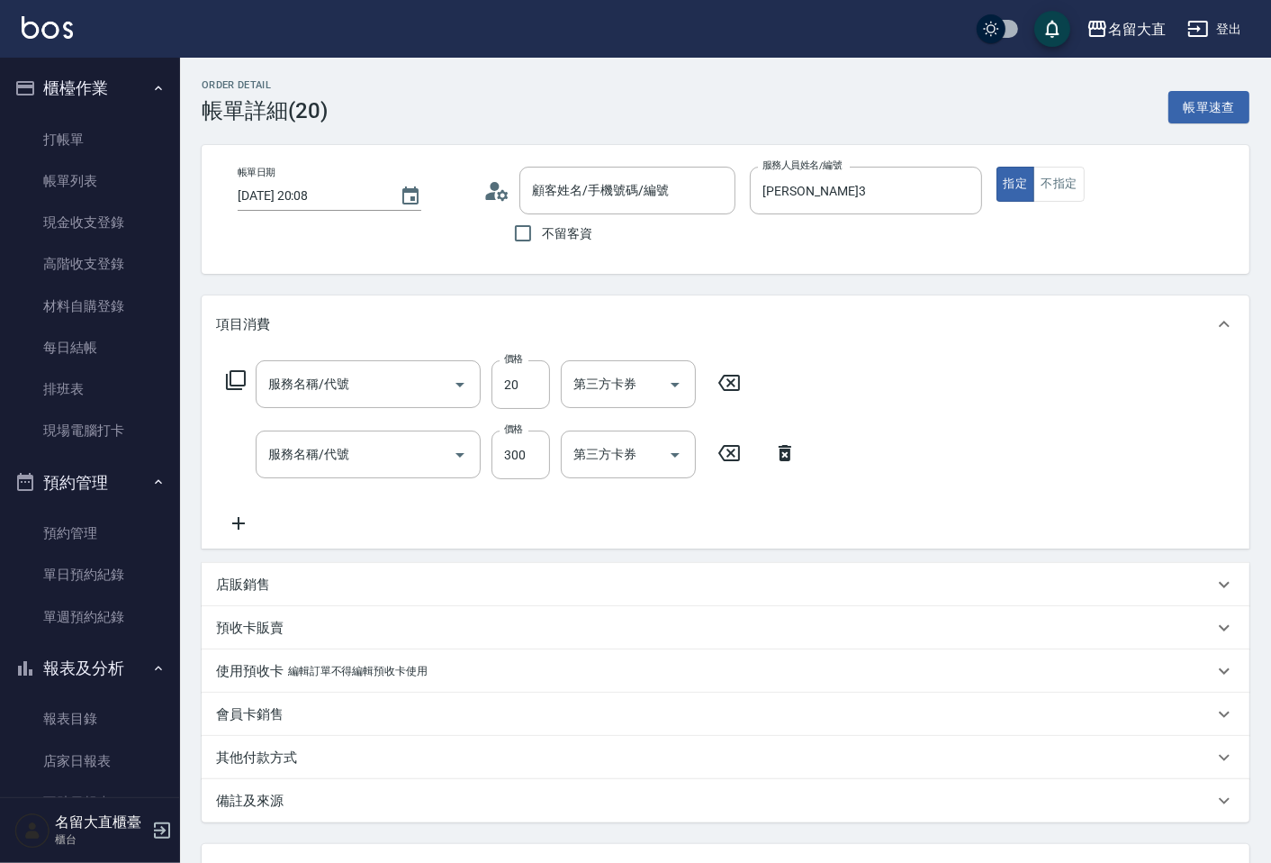
type input "潤絲(802)"
type input "洗髮(500)"
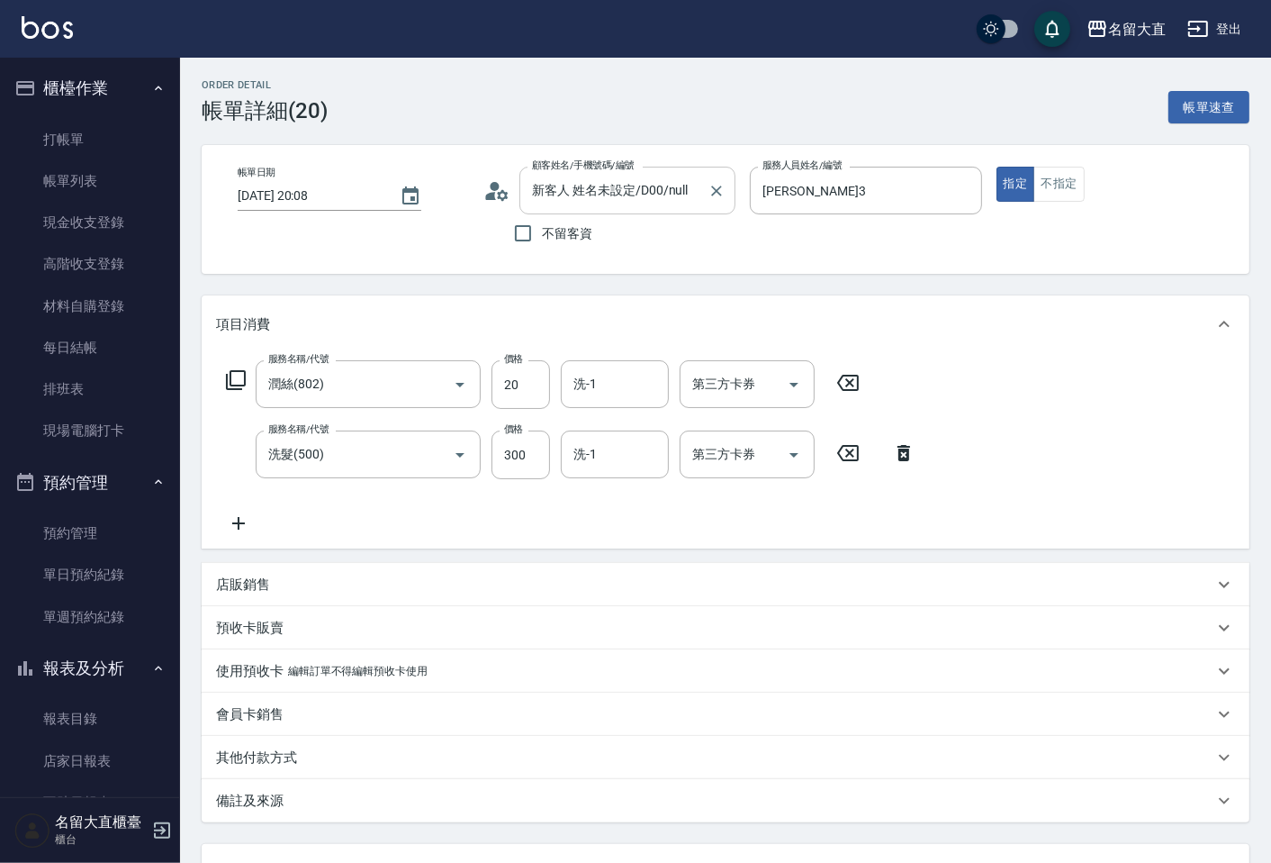
click at [603, 183] on input "新客人 姓名未設定/D00/null" at bounding box center [614, 191] width 173 height 32
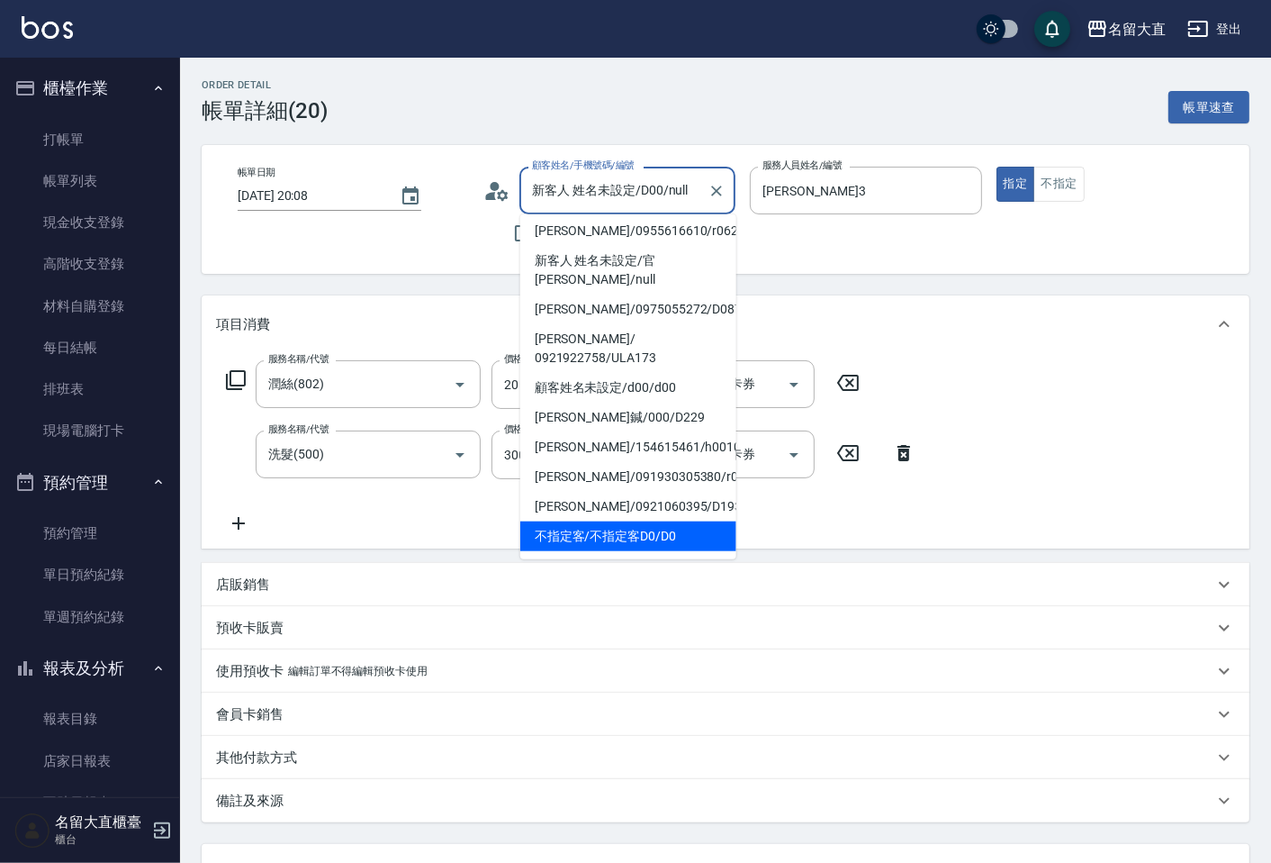
scroll to position [100, 0]
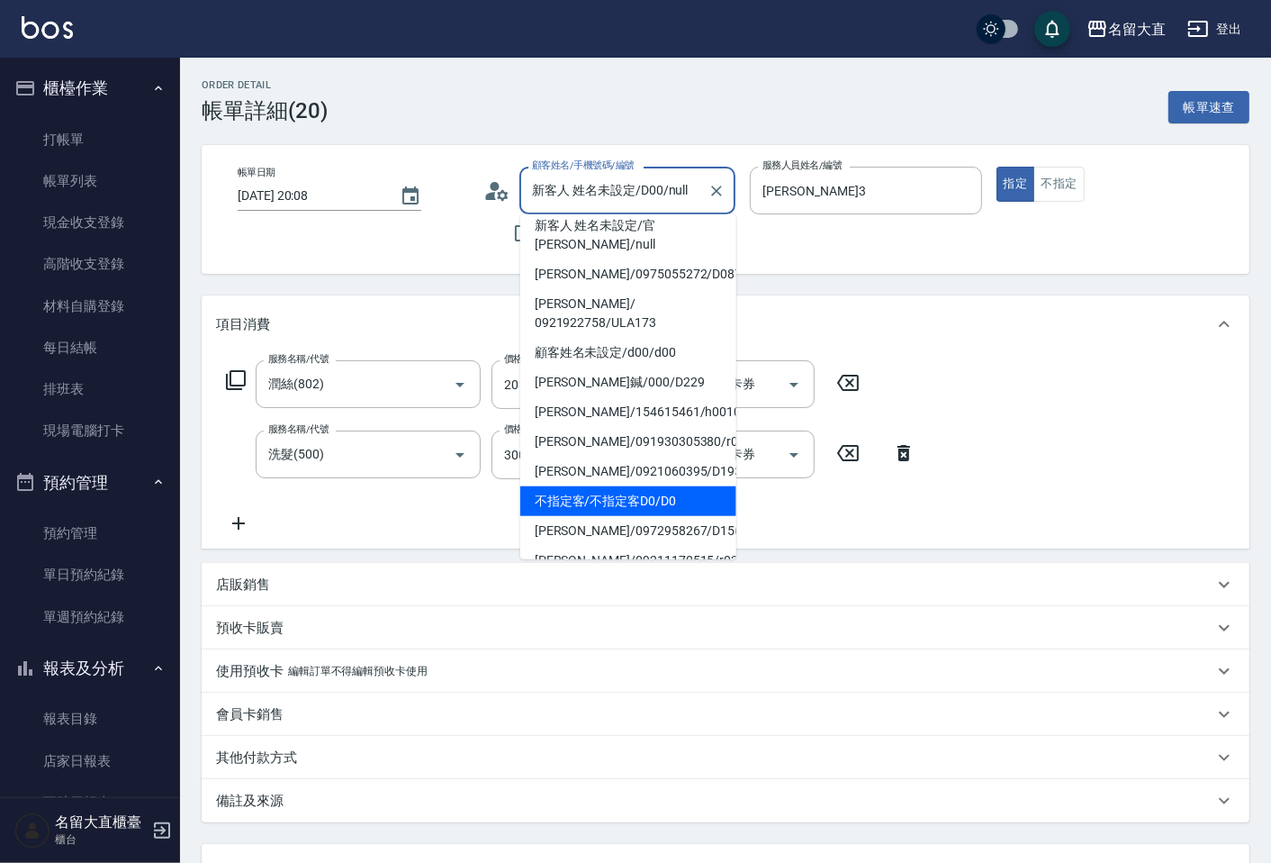
click at [619, 486] on li "不指定客/不指定客D0/D0" at bounding box center [628, 501] width 216 height 30
type input "不指定客/不指定客D0/D0"
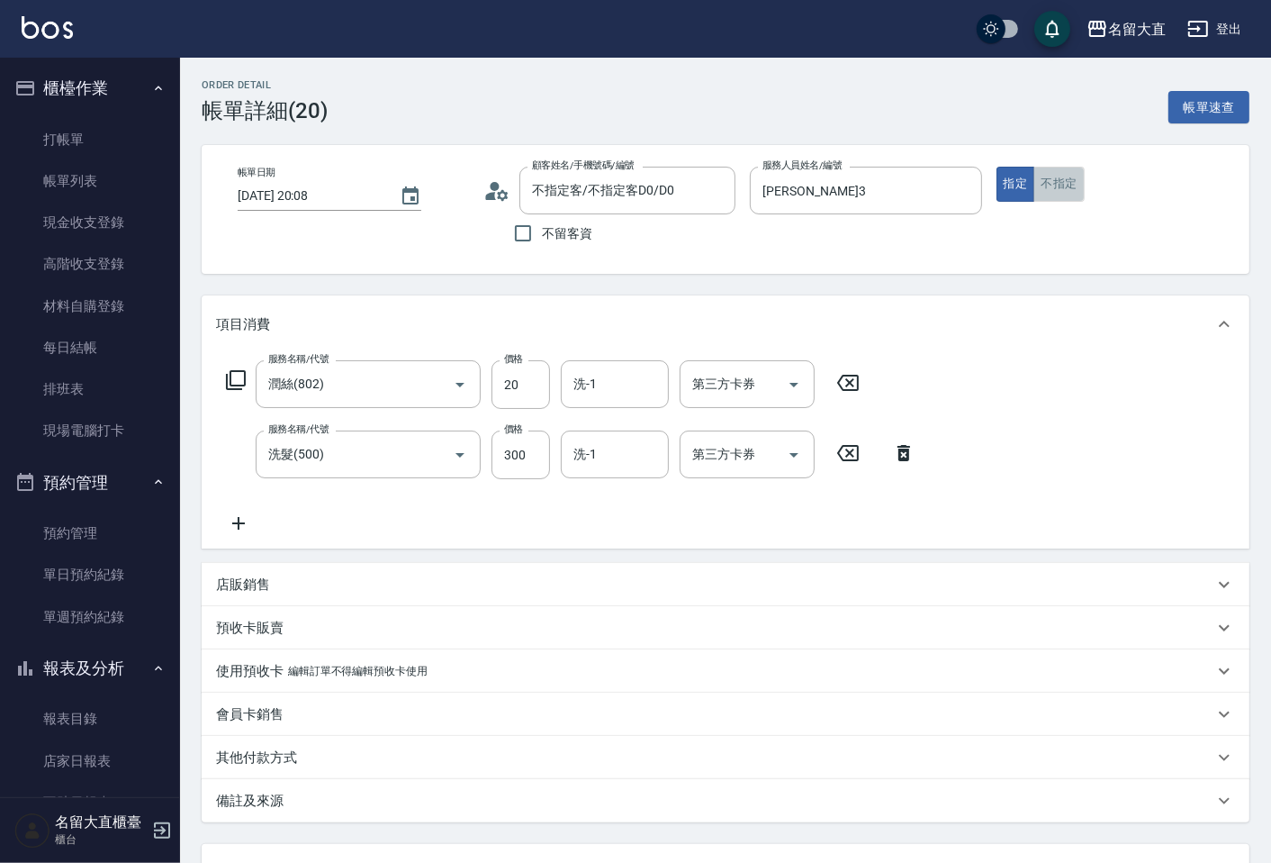
click at [1048, 180] on button "不指定" at bounding box center [1059, 184] width 50 height 35
click at [1070, 190] on button "不指定" at bounding box center [1059, 184] width 50 height 35
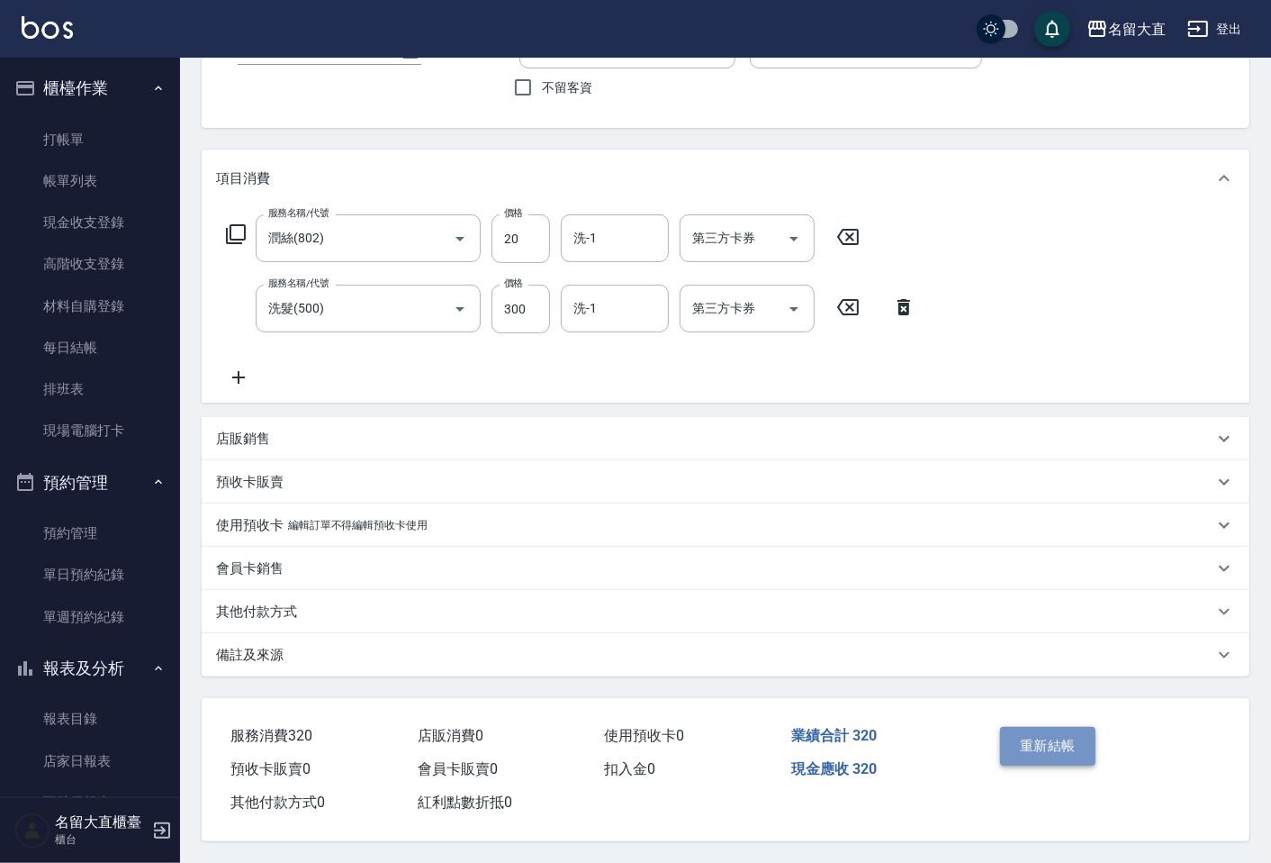
click at [1057, 740] on button "重新結帳" at bounding box center [1047, 746] width 95 height 38
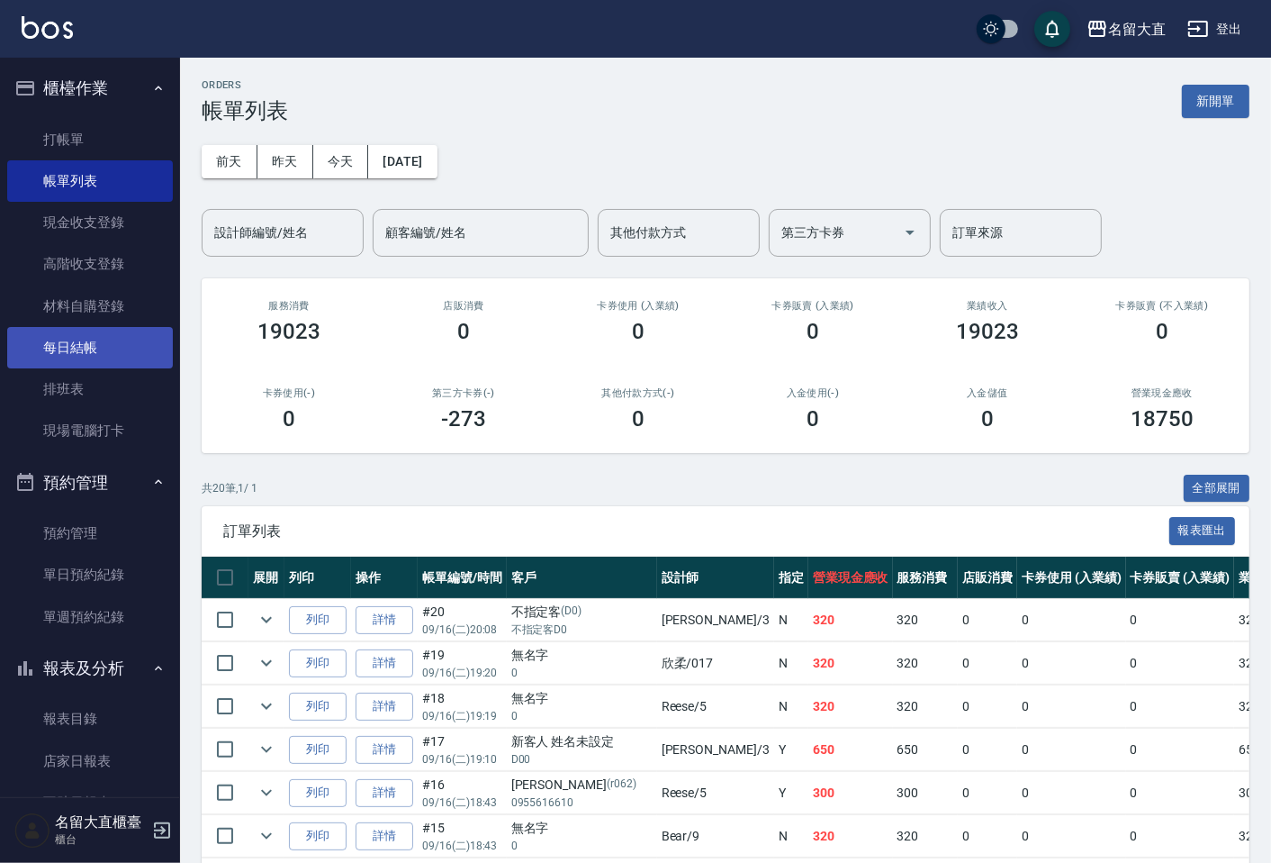
click at [111, 349] on link "每日結帳" at bounding box center [90, 347] width 166 height 41
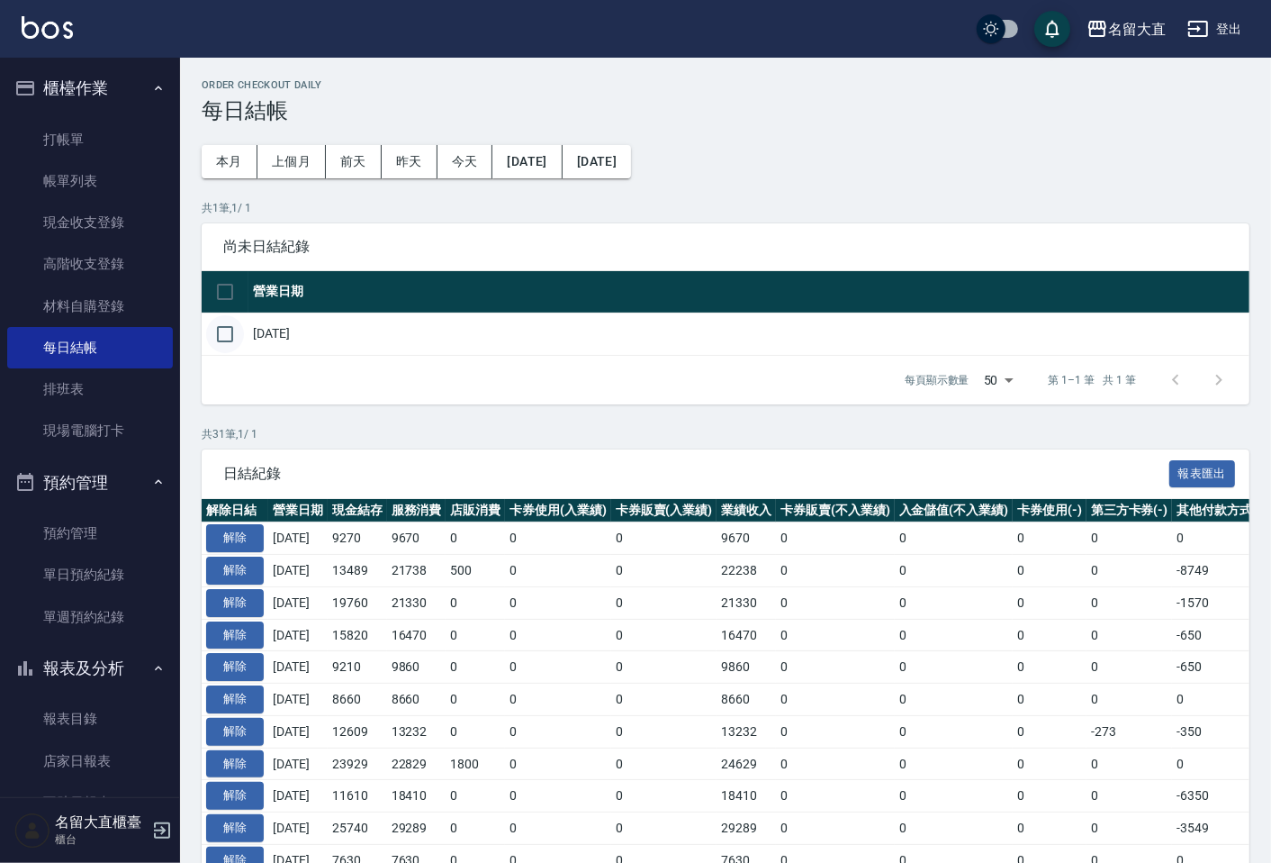
drag, startPoint x: 203, startPoint y: 335, endPoint x: 221, endPoint y: 344, distance: 19.3
click at [204, 335] on td at bounding box center [225, 333] width 47 height 42
click at [223, 319] on input "checkbox" at bounding box center [225, 334] width 38 height 38
checkbox input "true"
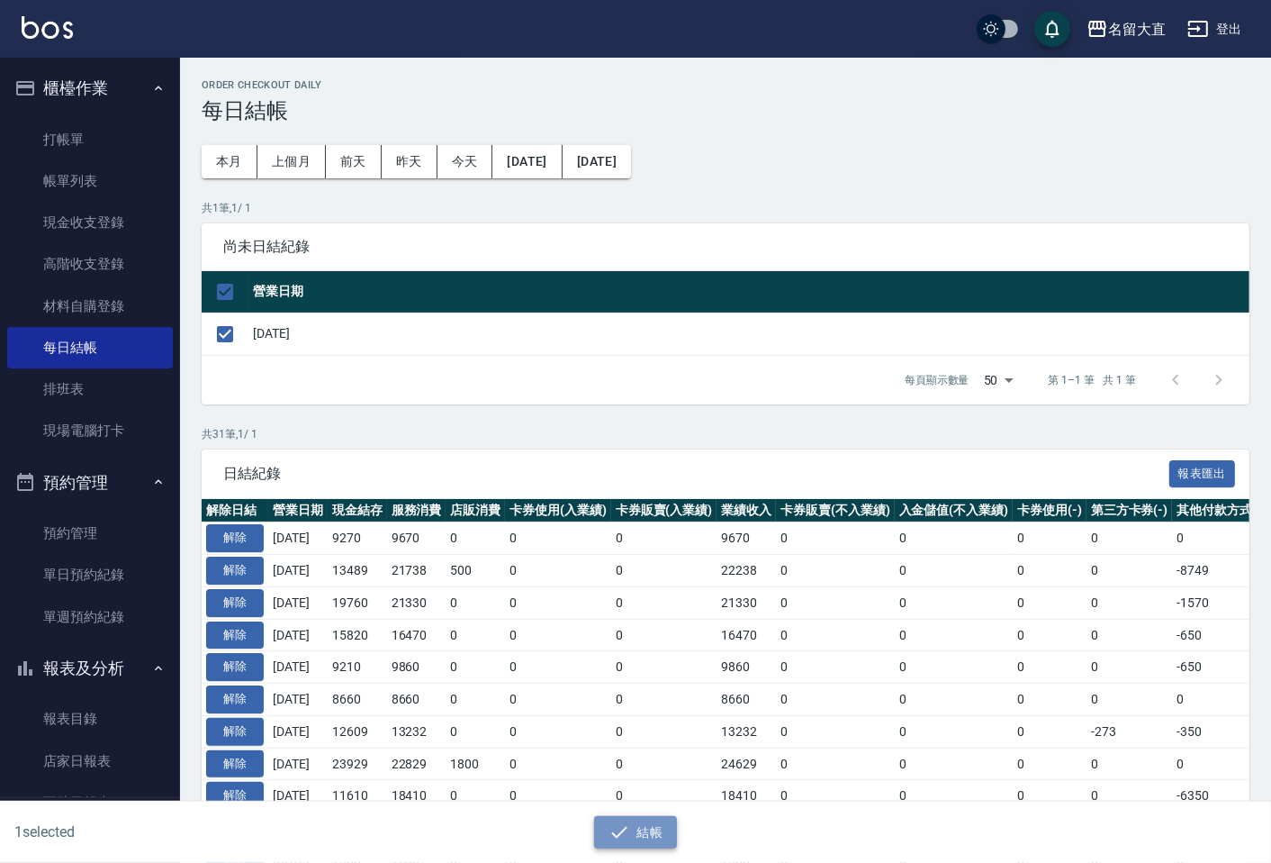
click at [651, 839] on button "結帳" at bounding box center [636, 832] width 84 height 33
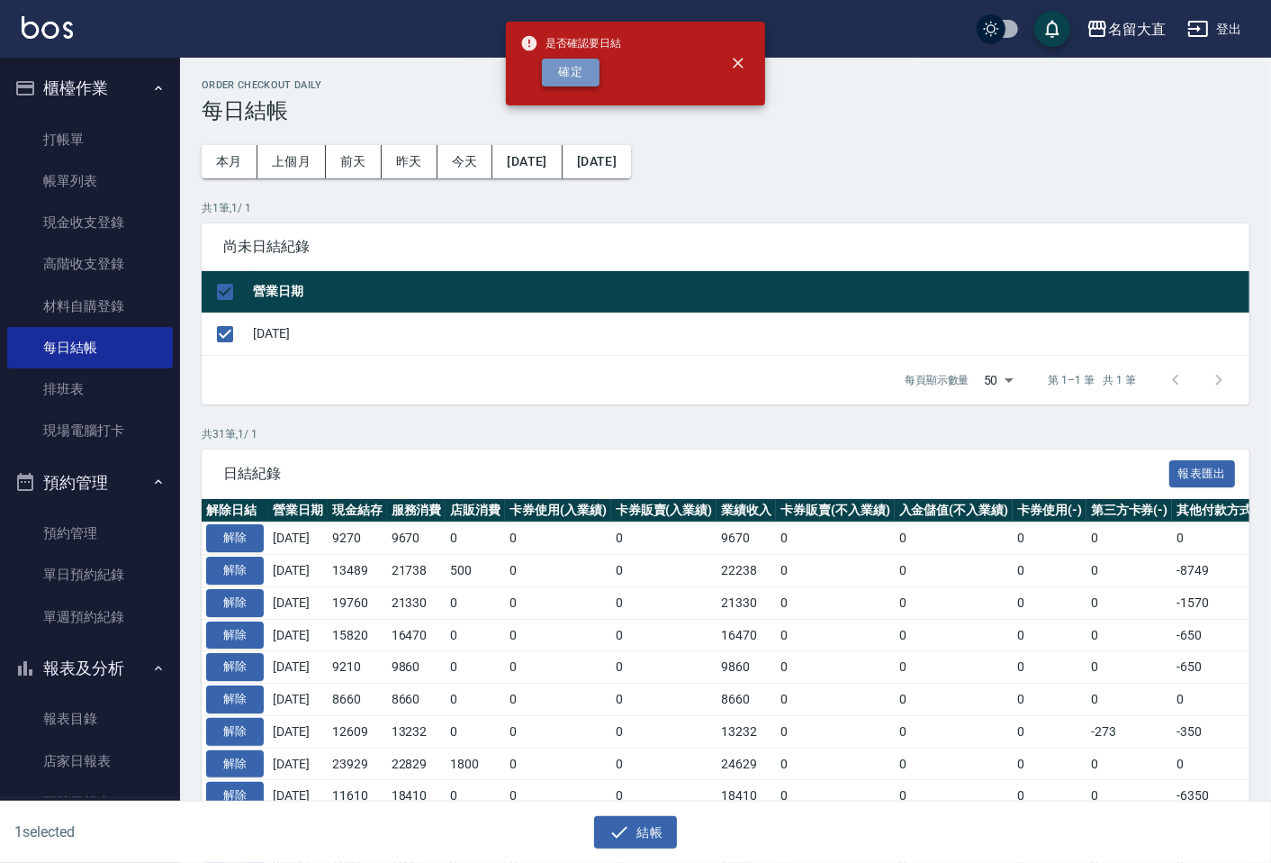
click at [587, 67] on button "確定" at bounding box center [571, 73] width 58 height 28
checkbox input "false"
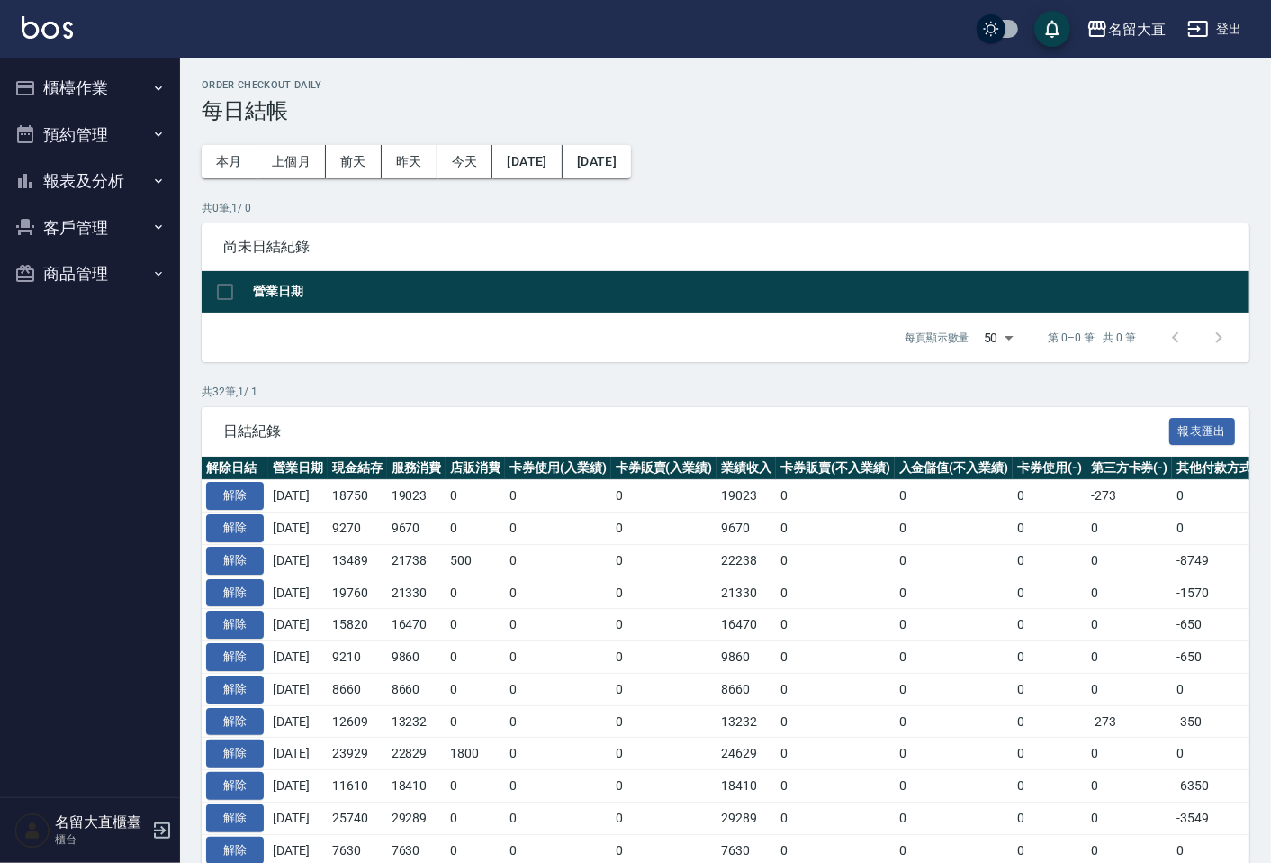
click at [103, 178] on button "報表及分析" at bounding box center [90, 181] width 166 height 47
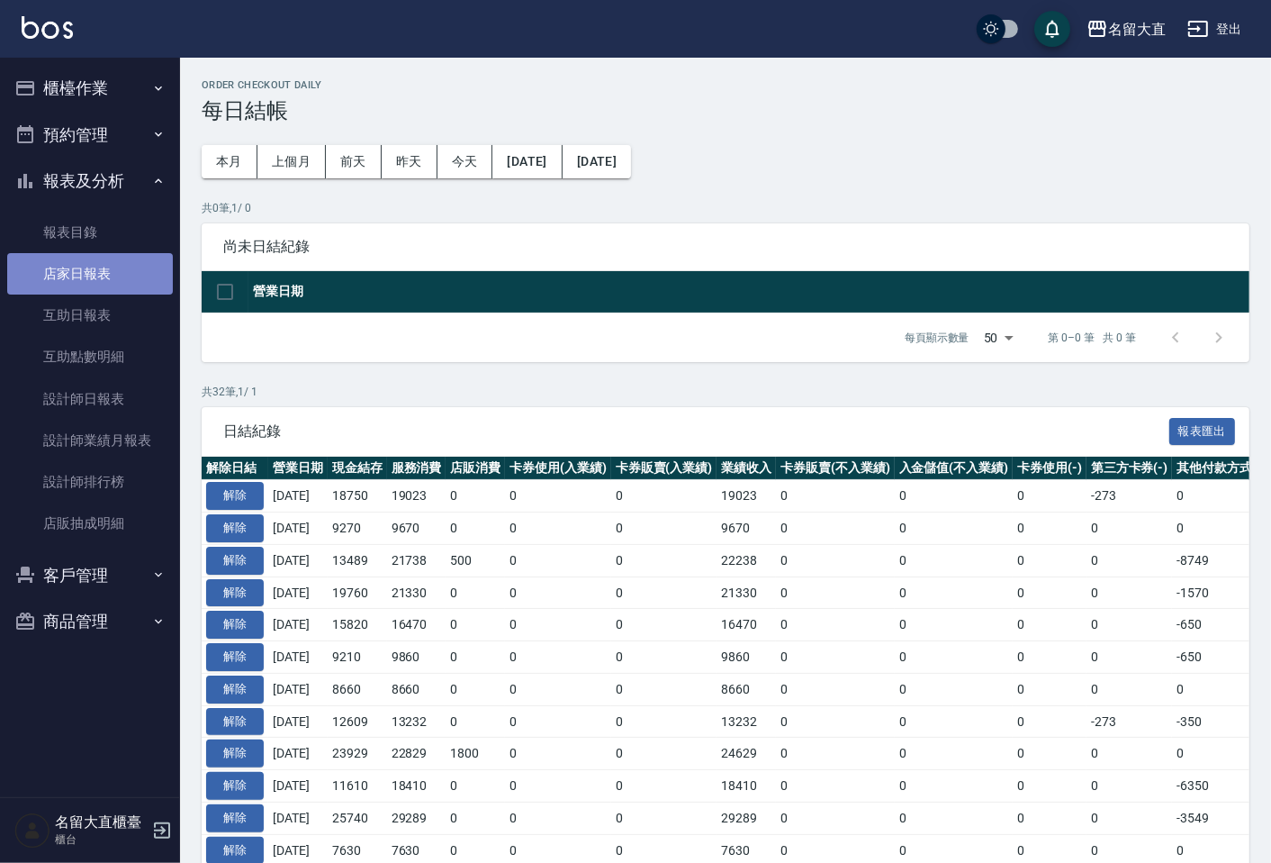
click at [131, 277] on link "店家日報表" at bounding box center [90, 273] width 166 height 41
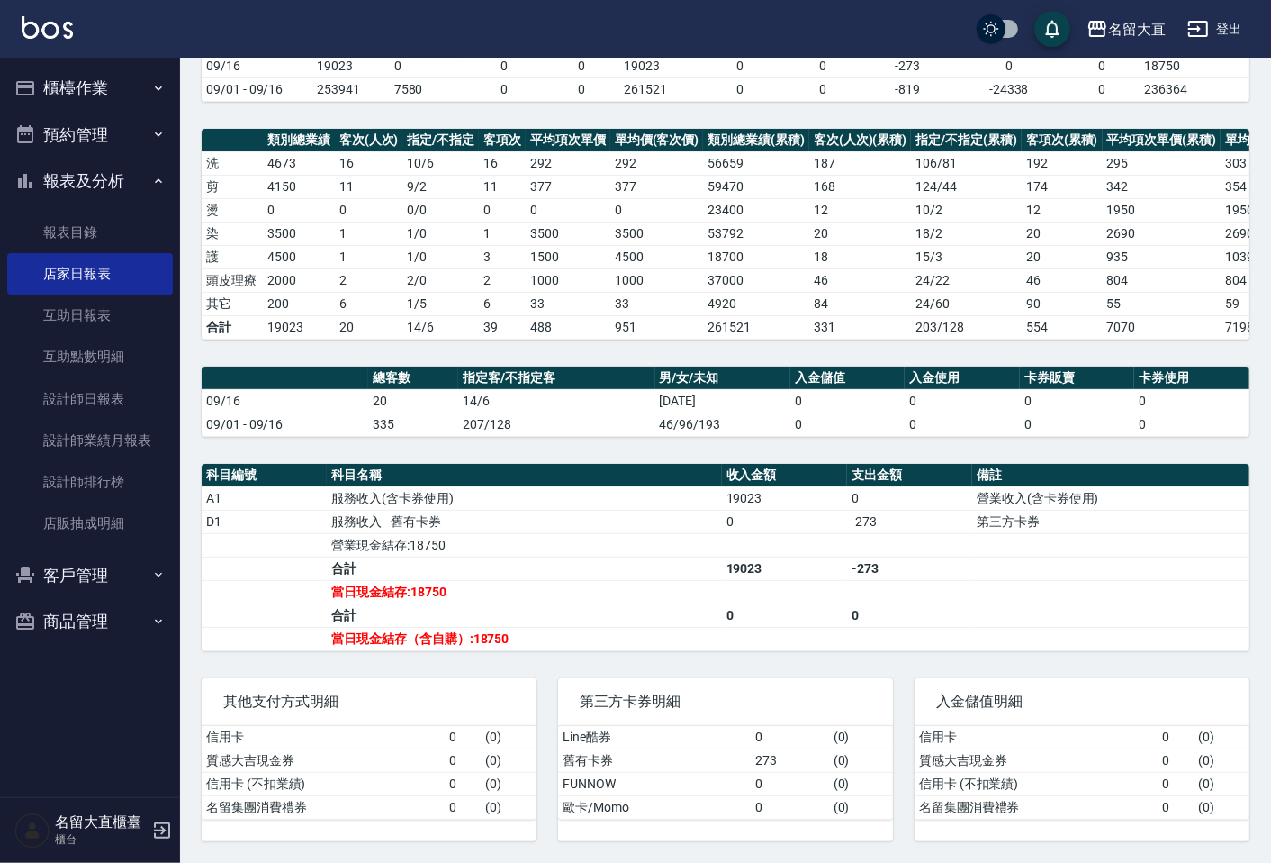
scroll to position [203, 0]
click at [128, 493] on link "設計師排行榜" at bounding box center [90, 481] width 166 height 41
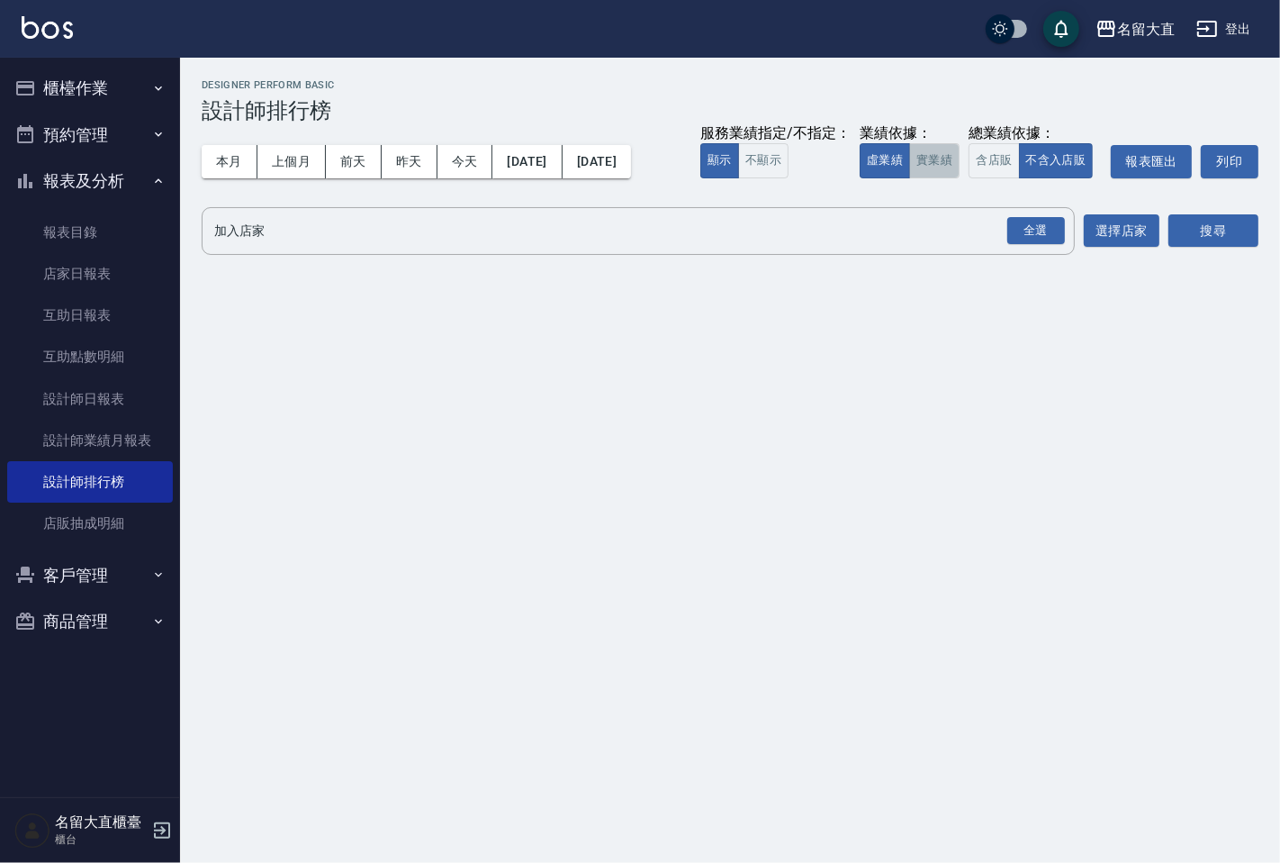
click at [915, 165] on button "實業績" at bounding box center [934, 160] width 50 height 35
click at [877, 238] on input "加入店家" at bounding box center [625, 231] width 830 height 32
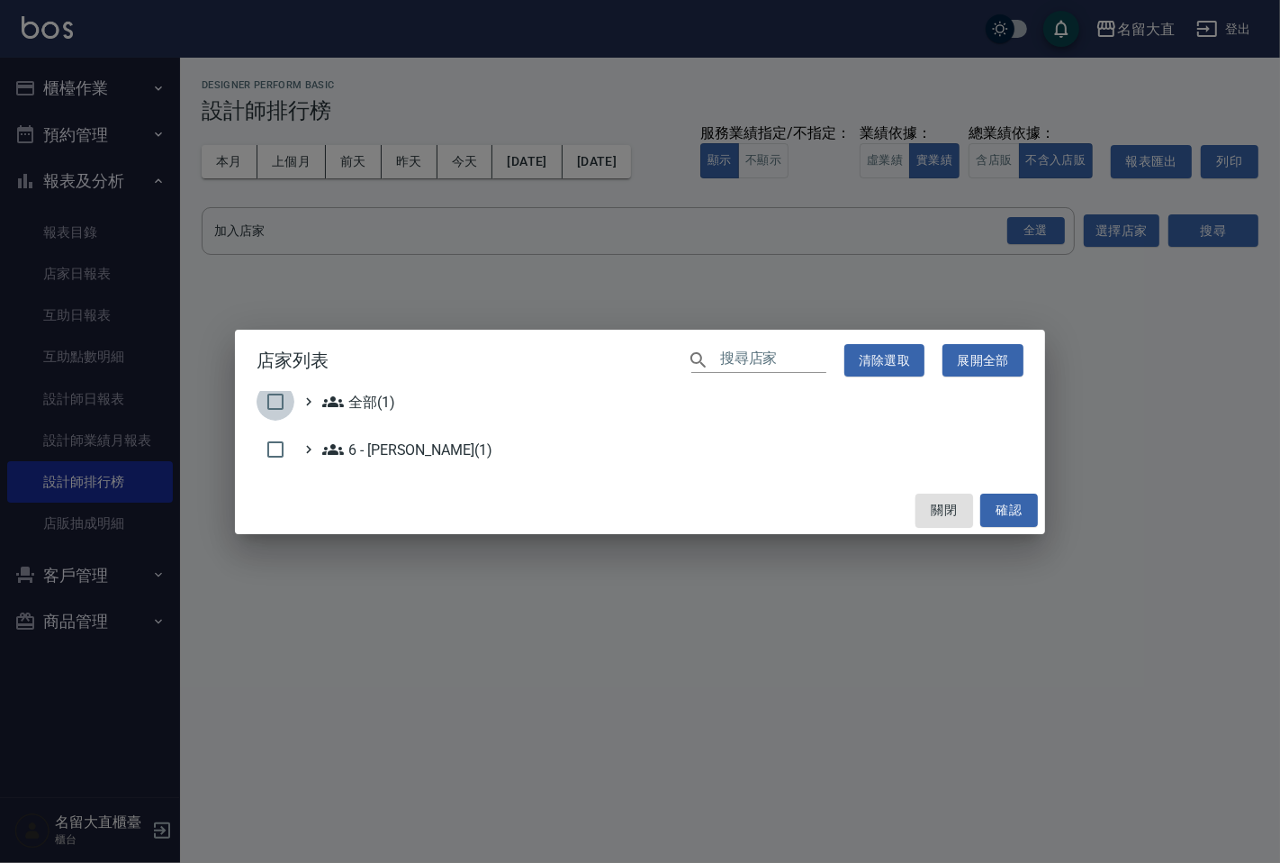
click at [261, 402] on input "checkbox" at bounding box center [276, 402] width 38 height 38
checkbox input "true"
click at [1021, 510] on button "確認" at bounding box center [1010, 509] width 58 height 33
checkbox input "false"
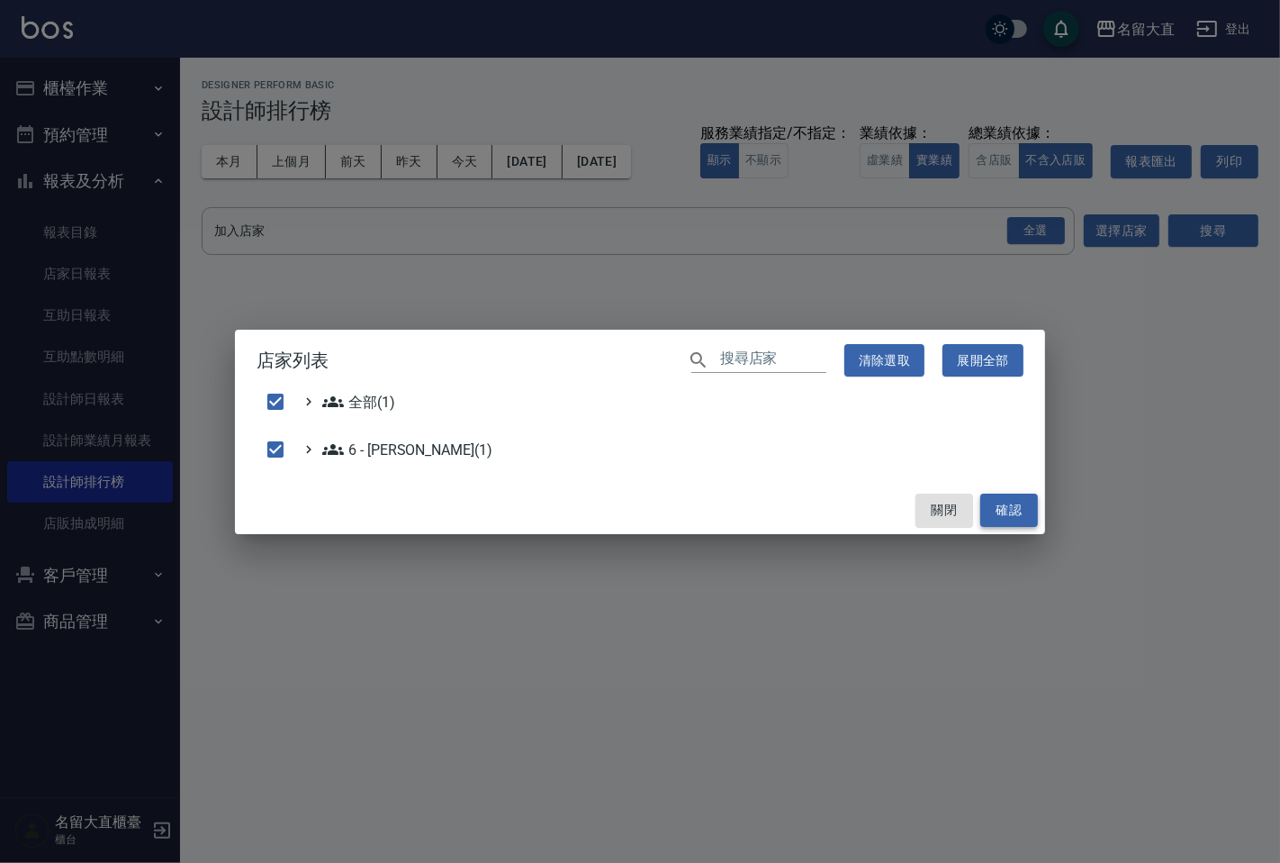
checkbox input "false"
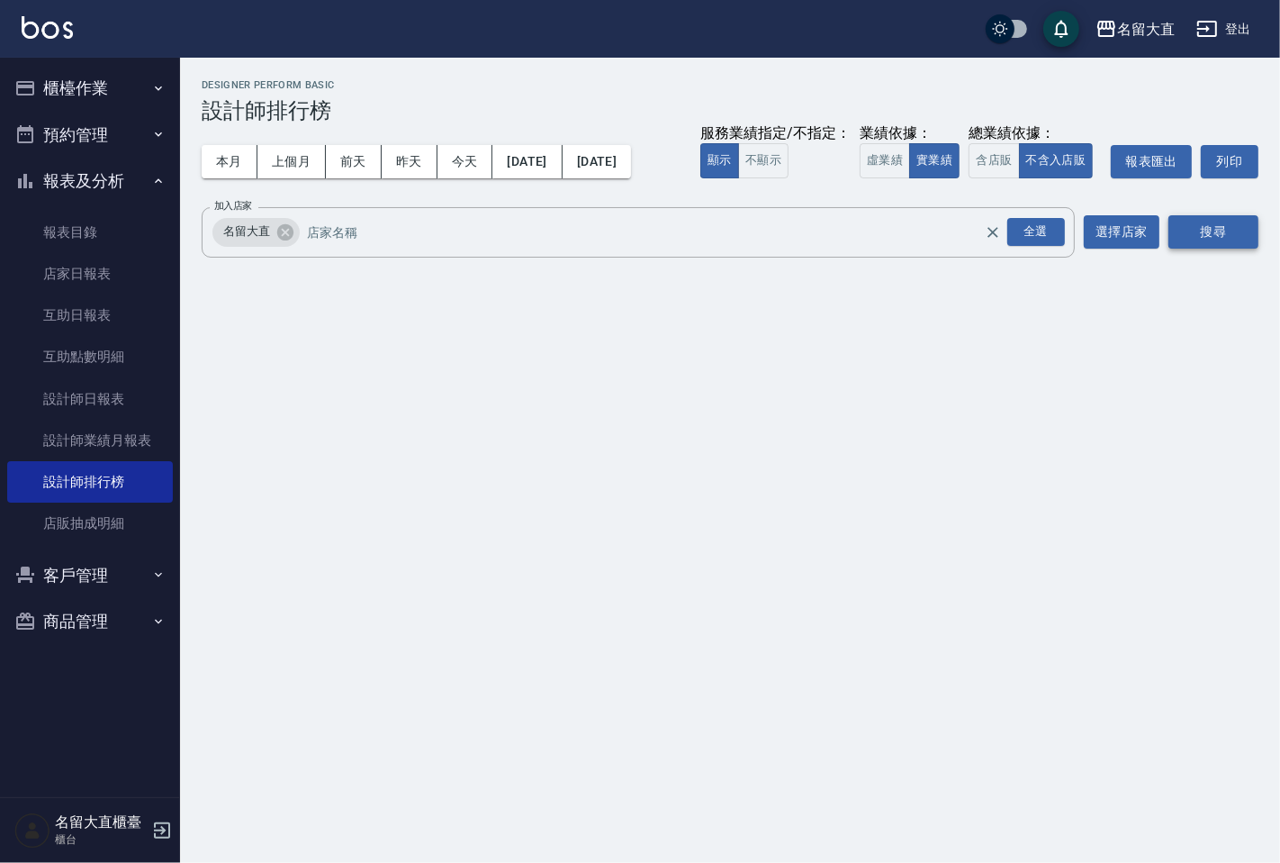
click at [1182, 219] on button "搜尋" at bounding box center [1214, 231] width 90 height 33
